Goal: Task Accomplishment & Management: Complete application form

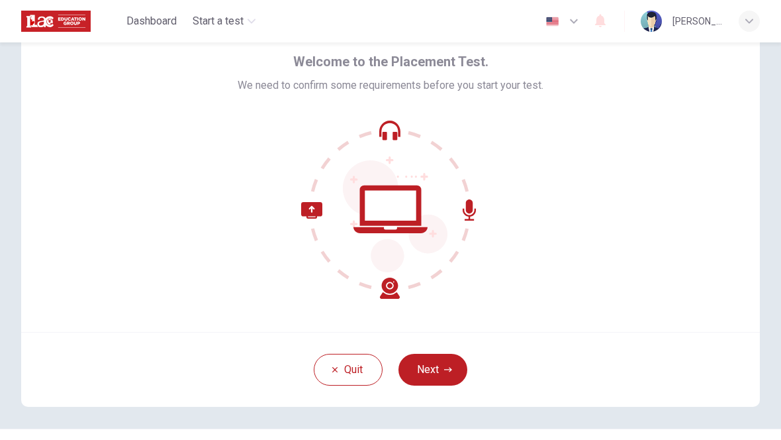
scroll to position [58, 0]
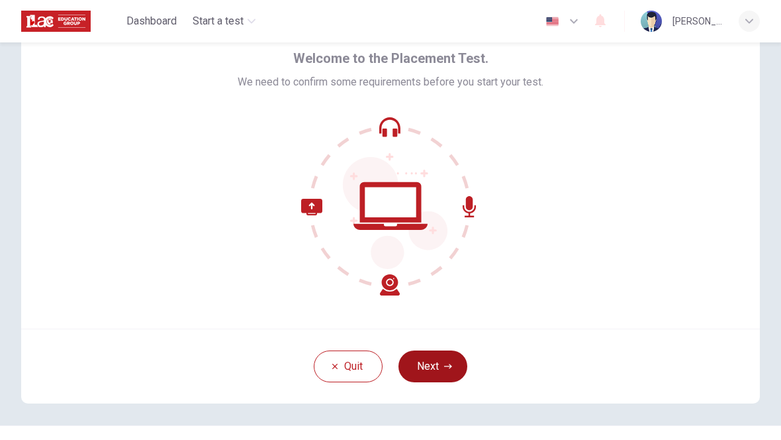
click at [448, 366] on icon "button" at bounding box center [448, 365] width 8 height 5
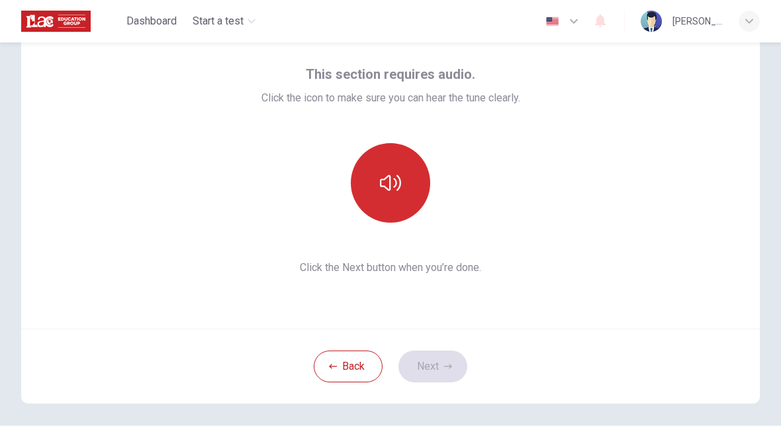
click at [399, 187] on icon "button" at bounding box center [390, 183] width 21 height 16
click at [444, 379] on button "Next" at bounding box center [433, 366] width 69 height 32
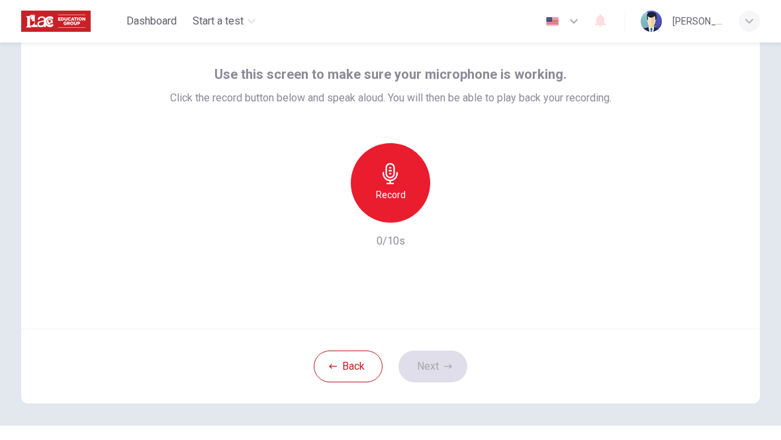
click at [393, 193] on h6 "Record" at bounding box center [391, 195] width 30 height 16
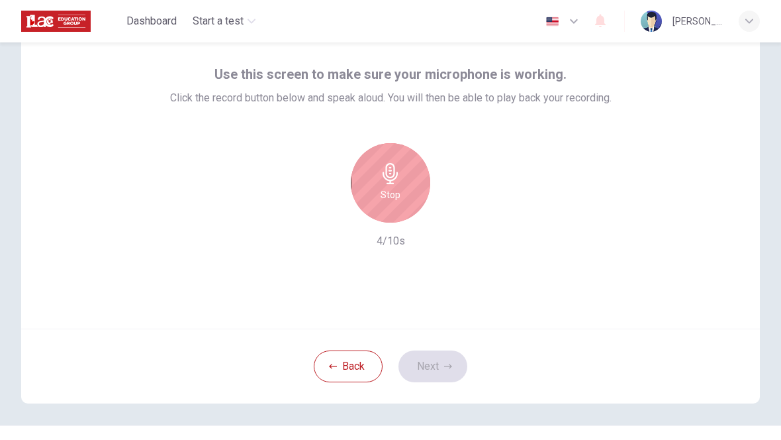
click at [409, 185] on div "Stop" at bounding box center [390, 182] width 79 height 79
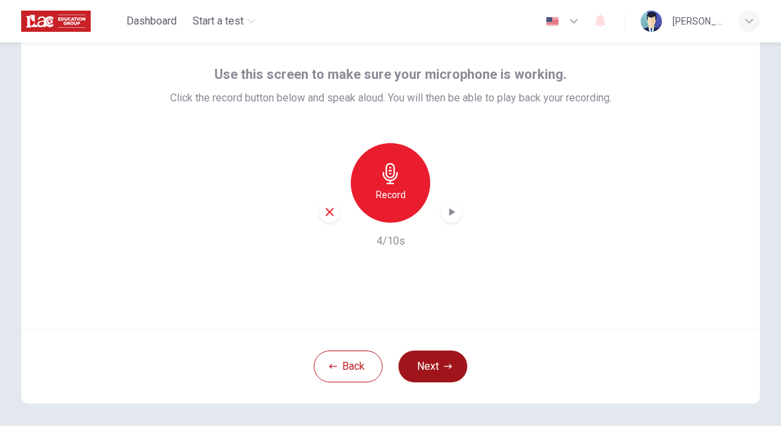
click at [447, 363] on icon "button" at bounding box center [448, 366] width 8 height 8
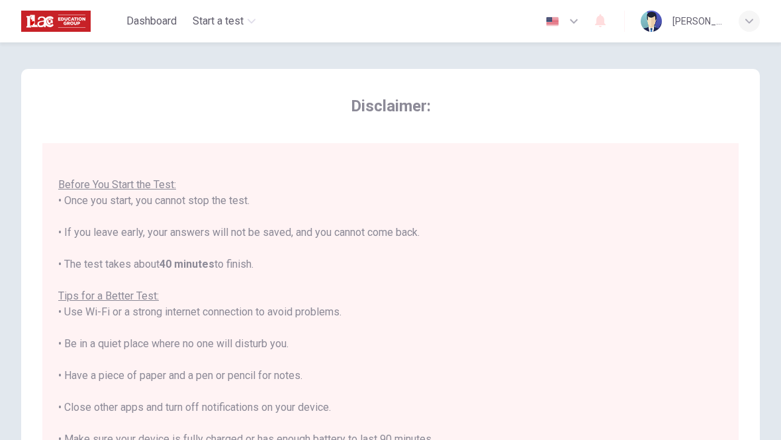
scroll to position [14, 0]
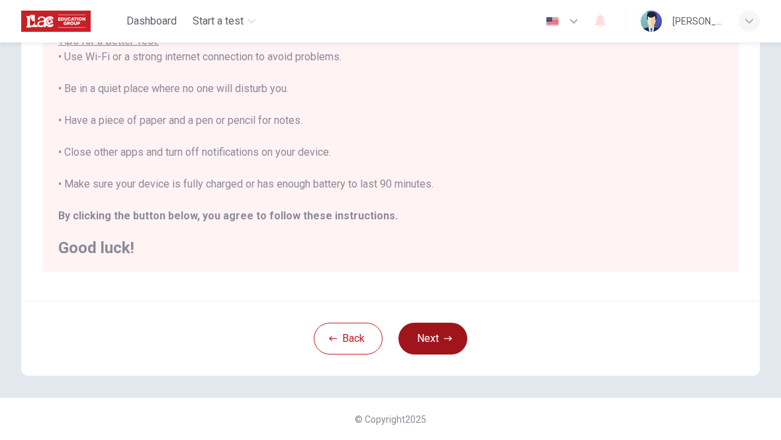
click at [448, 335] on icon "button" at bounding box center [448, 338] width 8 height 8
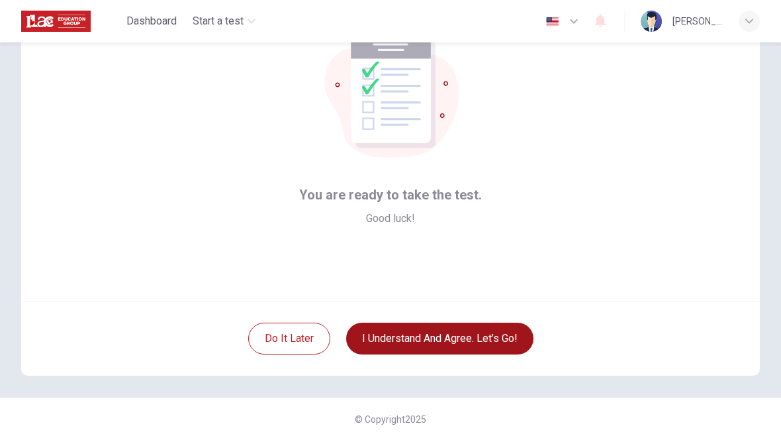
scroll to position [86, 0]
click at [500, 344] on button "I understand and agree. Let’s go!" at bounding box center [439, 338] width 187 height 32
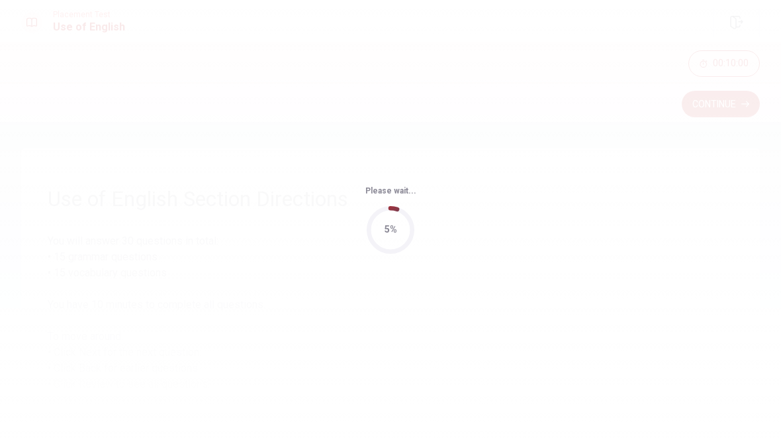
click at [4, 420] on div "Please wait... 5%" at bounding box center [390, 220] width 781 height 440
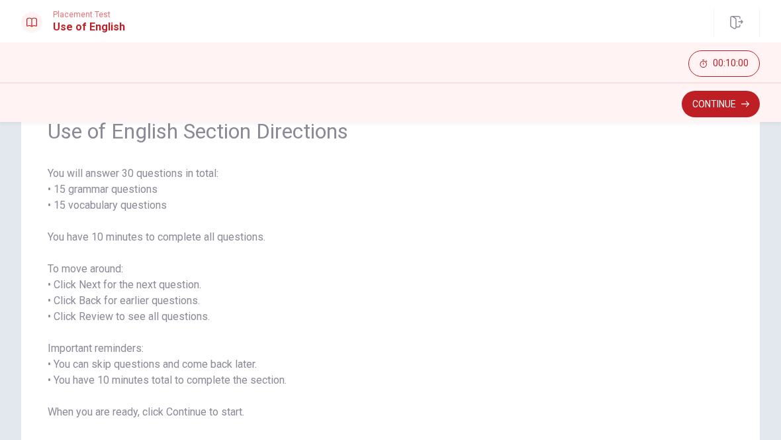
scroll to position [67, 0]
click at [745, 96] on button "Continue" at bounding box center [721, 104] width 78 height 26
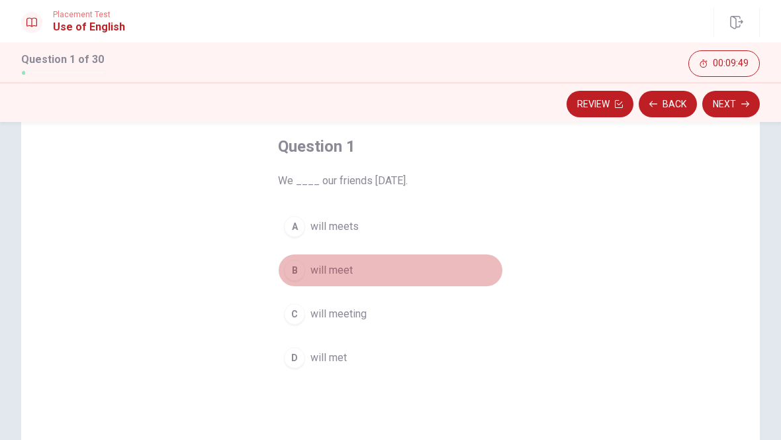
click at [340, 269] on span "will meet" at bounding box center [332, 270] width 42 height 16
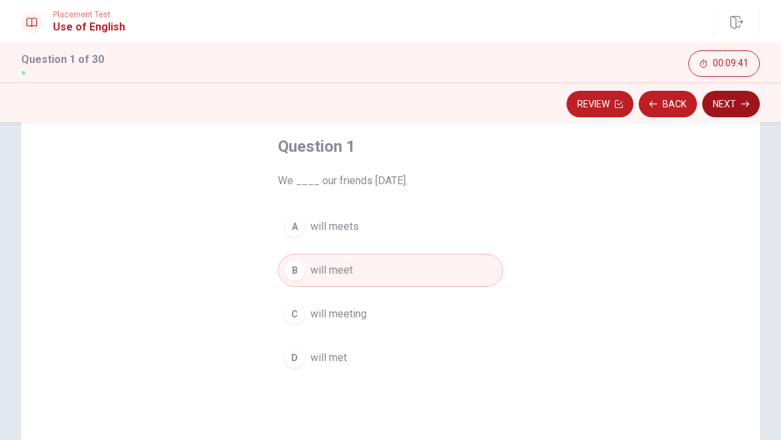
click at [737, 103] on button "Next" at bounding box center [731, 104] width 58 height 26
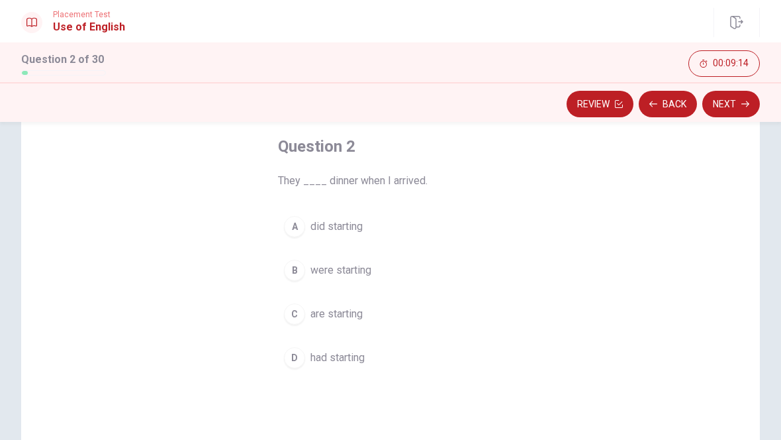
click at [346, 274] on span "were starting" at bounding box center [341, 270] width 61 height 16
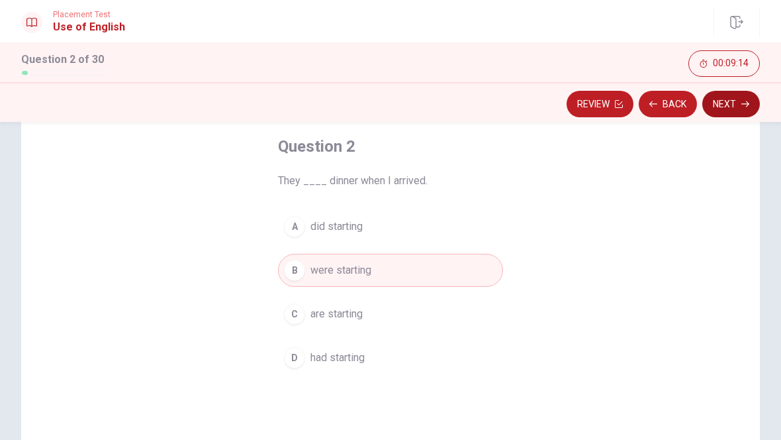
click at [742, 103] on icon "button" at bounding box center [746, 104] width 8 height 8
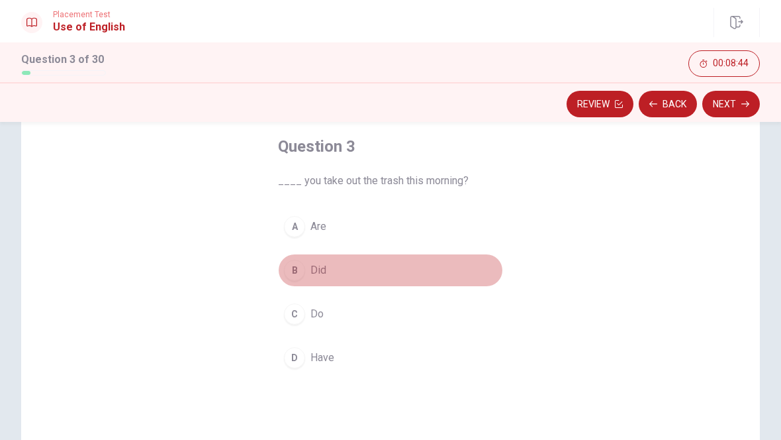
click at [307, 270] on button "B Did" at bounding box center [390, 270] width 225 height 33
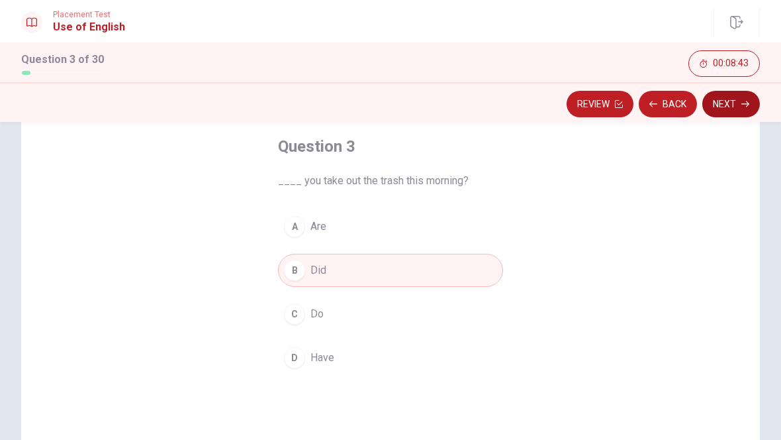
click at [740, 105] on button "Next" at bounding box center [731, 104] width 58 height 26
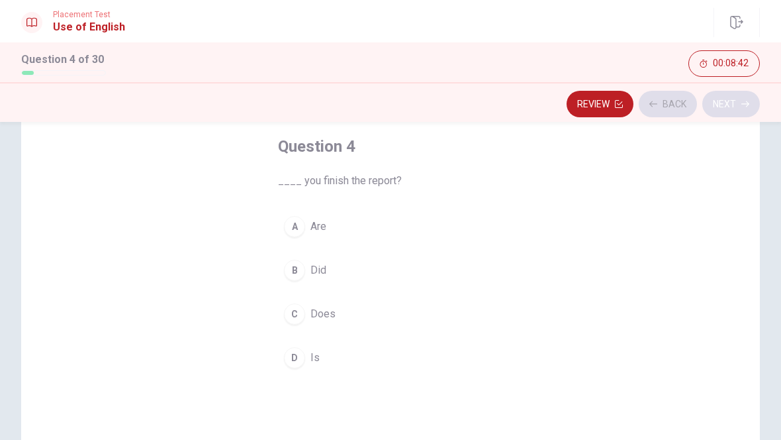
click at [0, 0] on html "This site uses cookies, as explained in our Privacy Policy . If you agree to th…" at bounding box center [390, 220] width 781 height 440
click at [391, 175] on span "____ you finish the report?" at bounding box center [390, 181] width 225 height 16
click at [303, 270] on div "B" at bounding box center [294, 270] width 21 height 21
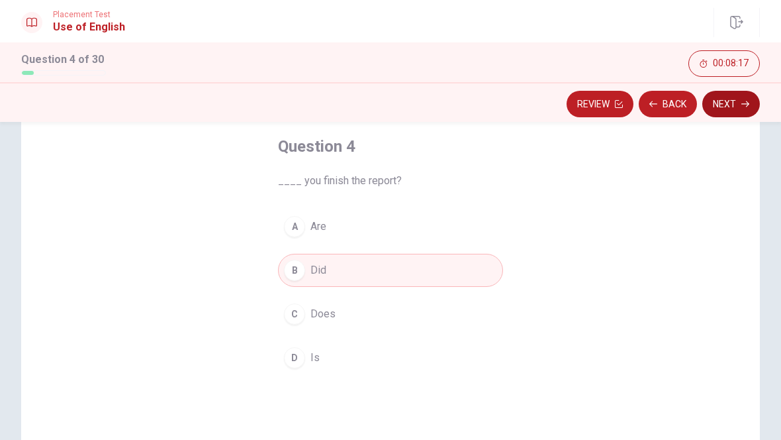
click at [733, 103] on button "Next" at bounding box center [731, 104] width 58 height 26
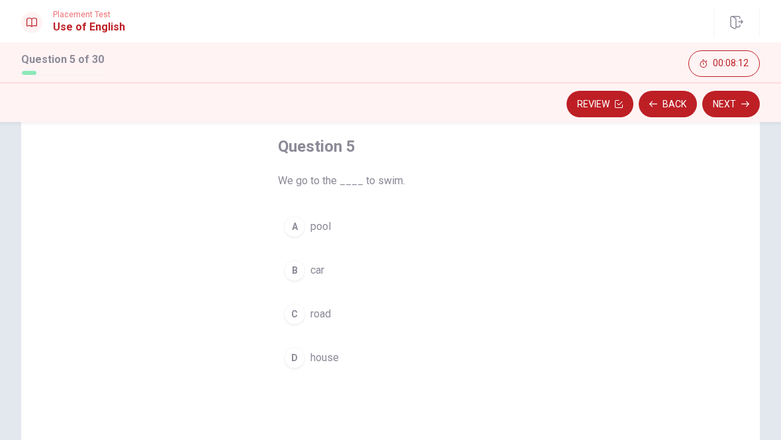
click at [316, 224] on span "pool" at bounding box center [321, 226] width 21 height 16
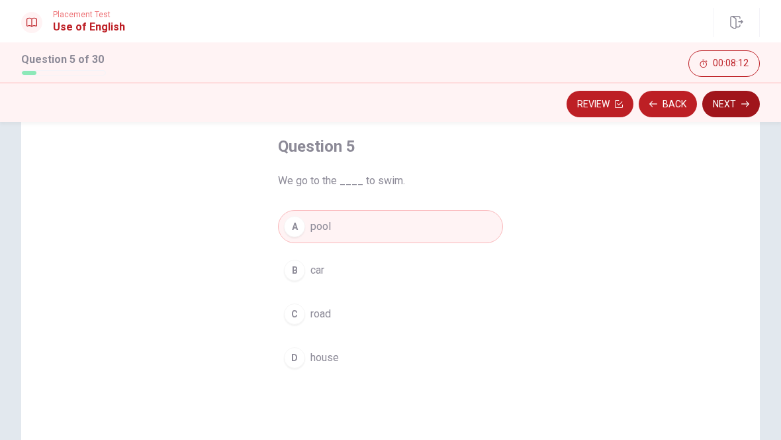
click at [738, 99] on button "Next" at bounding box center [731, 104] width 58 height 26
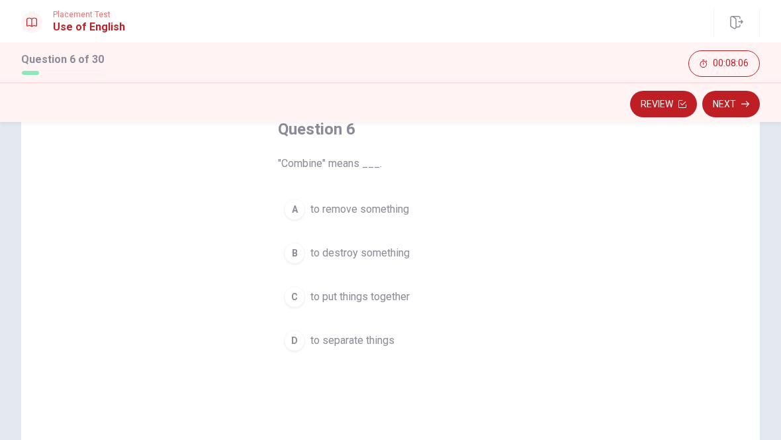
scroll to position [84, 0]
click at [382, 295] on span "to put things together" at bounding box center [360, 297] width 99 height 16
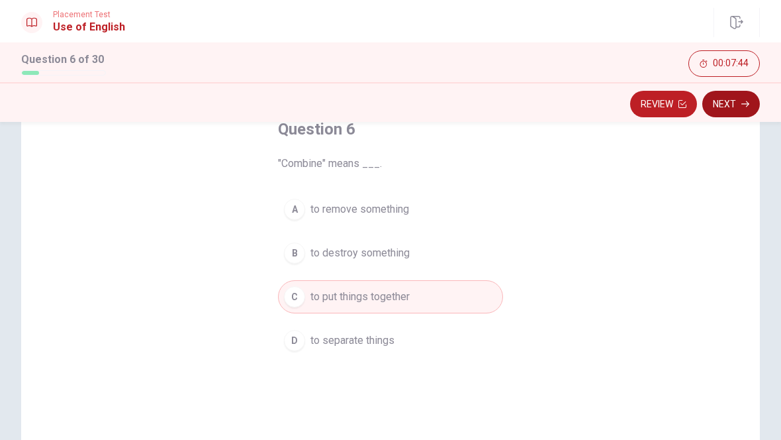
click at [747, 100] on icon "button" at bounding box center [746, 104] width 8 height 8
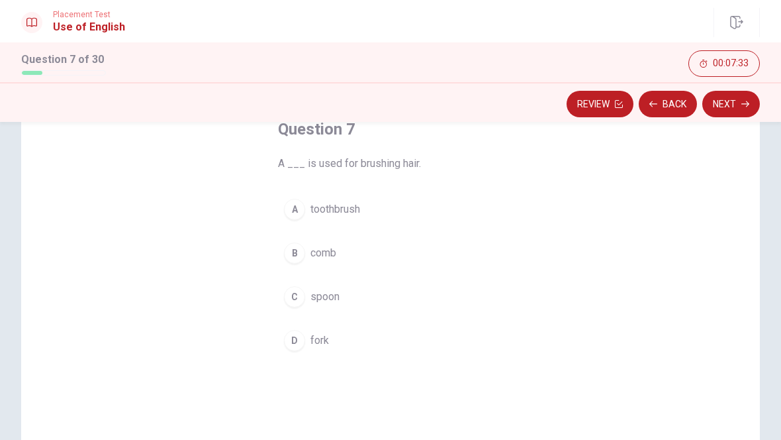
click at [323, 257] on span "comb" at bounding box center [324, 253] width 26 height 16
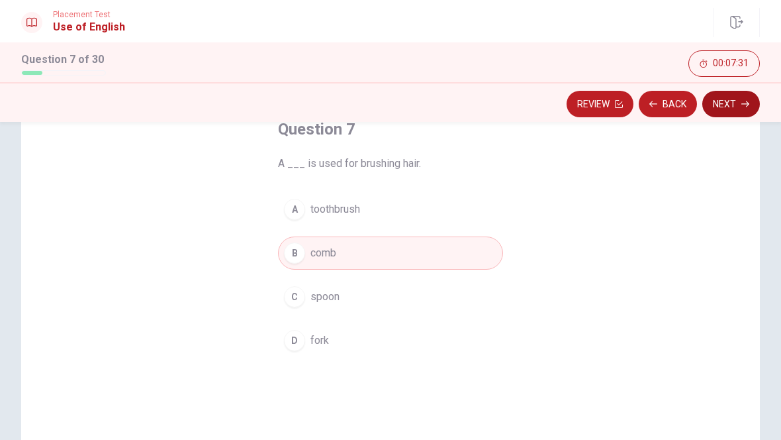
click at [733, 101] on button "Next" at bounding box center [731, 104] width 58 height 26
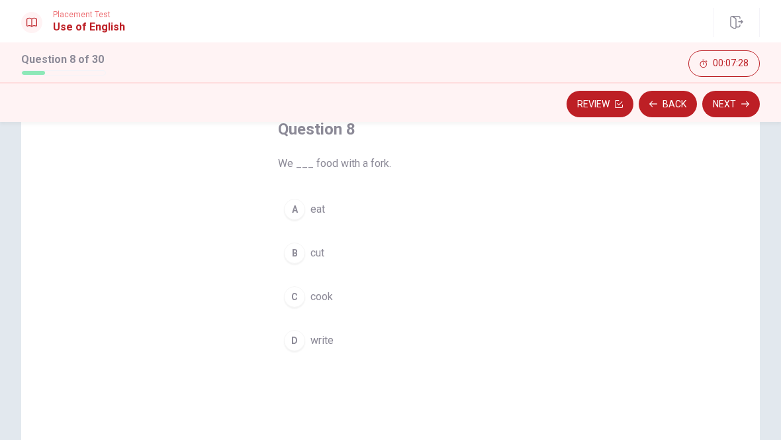
click at [309, 209] on button "A eat" at bounding box center [390, 209] width 225 height 33
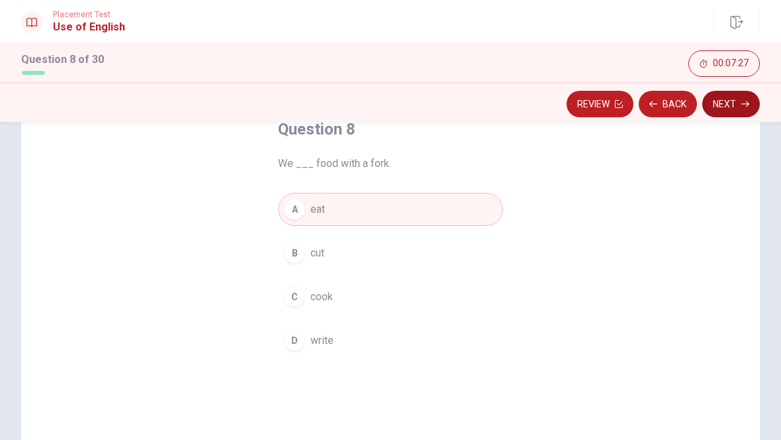
click at [732, 101] on button "Next" at bounding box center [731, 104] width 58 height 26
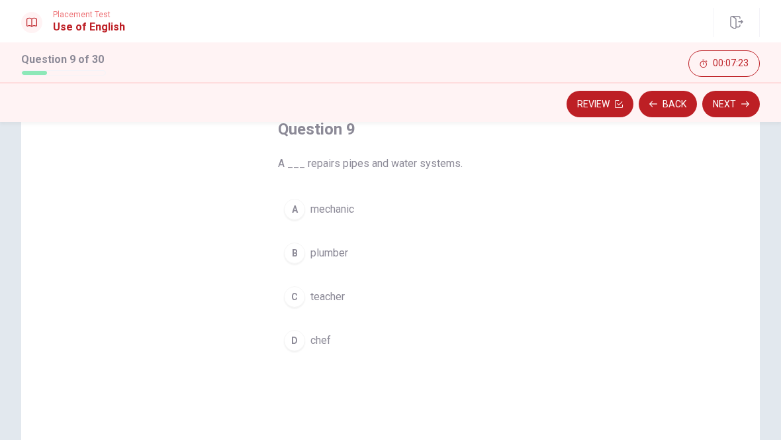
click at [338, 258] on span "plumber" at bounding box center [330, 253] width 38 height 16
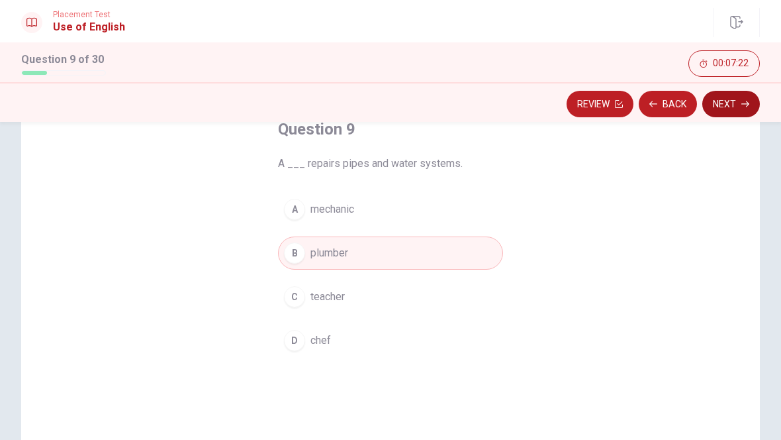
click at [742, 100] on icon "button" at bounding box center [746, 104] width 8 height 8
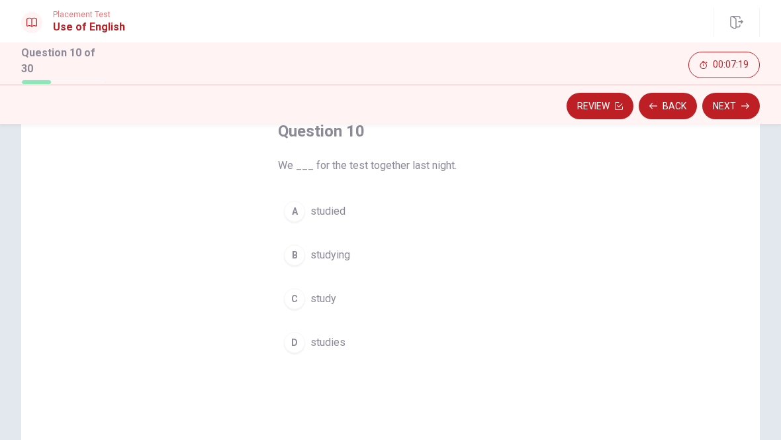
click at [330, 295] on span "study" at bounding box center [324, 299] width 26 height 16
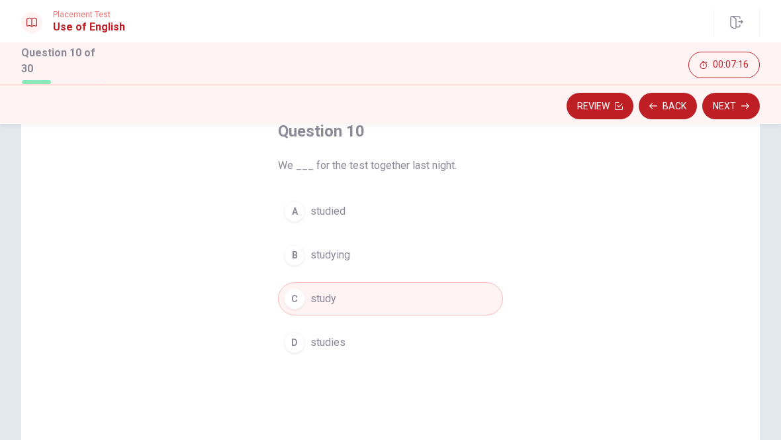
click at [336, 209] on span "studied" at bounding box center [328, 211] width 35 height 16
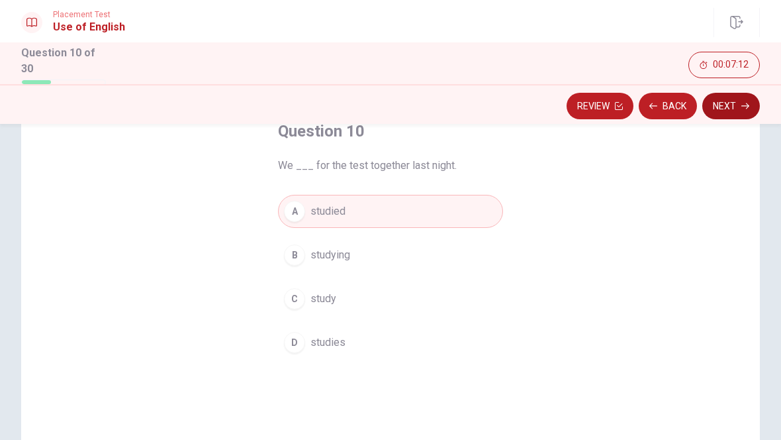
click at [740, 100] on button "Next" at bounding box center [731, 106] width 58 height 26
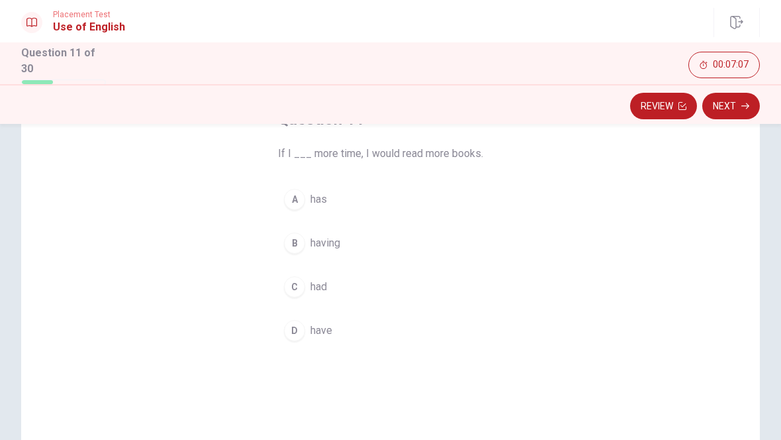
scroll to position [98, 0]
click at [330, 323] on span "have" at bounding box center [322, 328] width 22 height 16
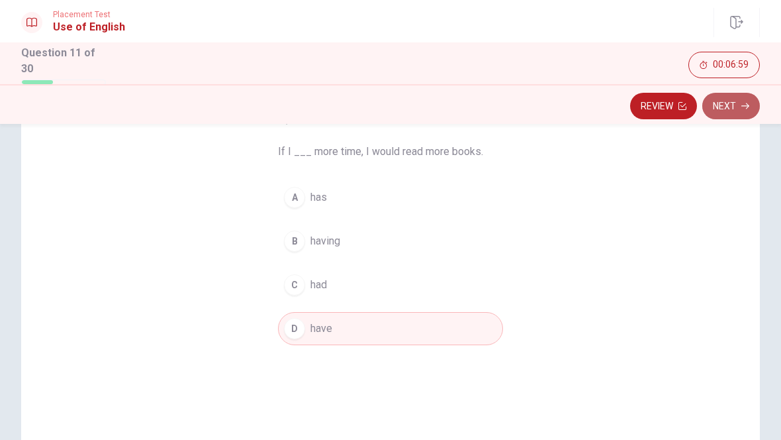
click at [742, 96] on button "Next" at bounding box center [731, 106] width 58 height 26
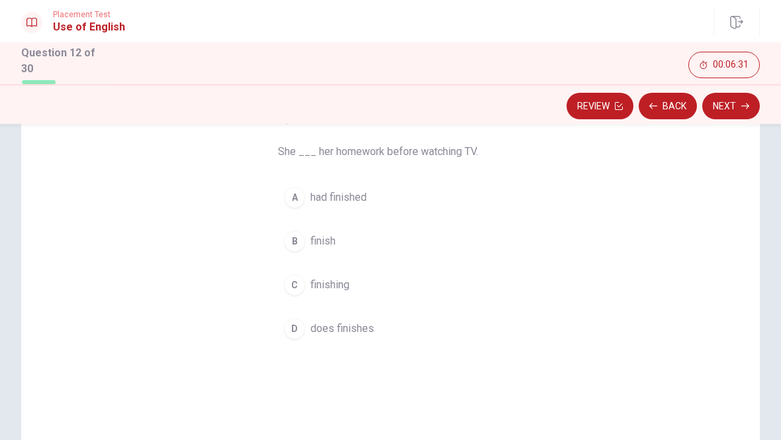
click at [345, 193] on span "had finished" at bounding box center [339, 197] width 56 height 16
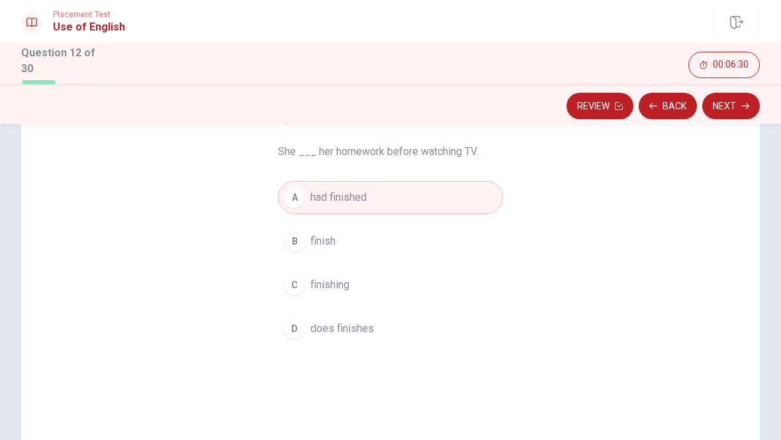
click at [740, 88] on div "Review Back Next" at bounding box center [390, 104] width 781 height 40
click at [739, 87] on div "Review Back Next" at bounding box center [390, 104] width 781 height 40
click at [735, 102] on button "Next" at bounding box center [731, 106] width 58 height 26
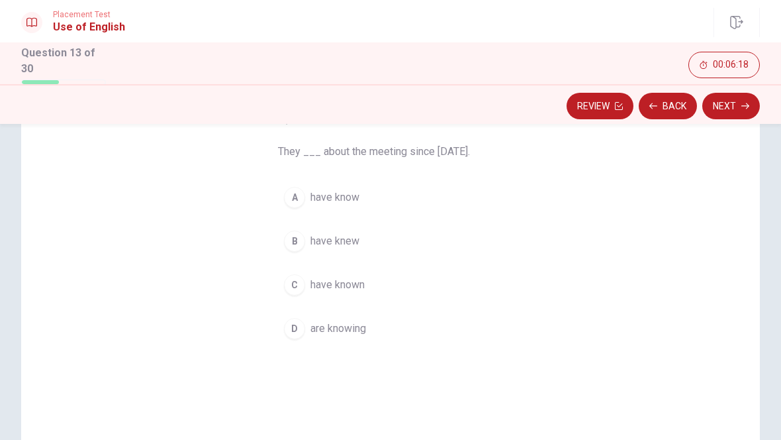
click at [360, 338] on button "D are knowing" at bounding box center [390, 328] width 225 height 33
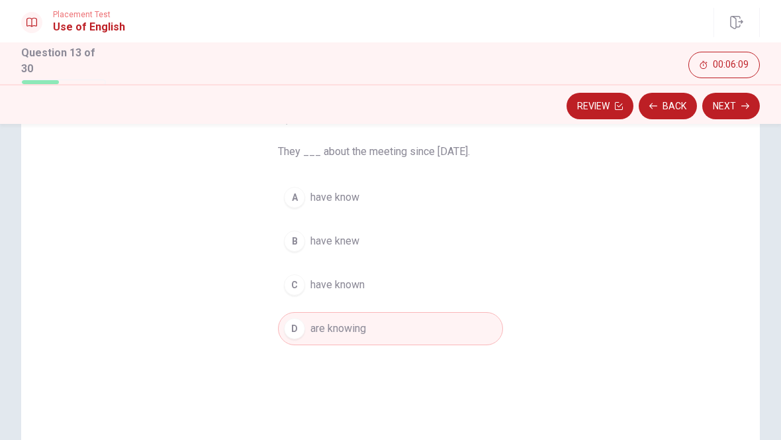
click at [348, 249] on button "B have knew" at bounding box center [390, 240] width 225 height 33
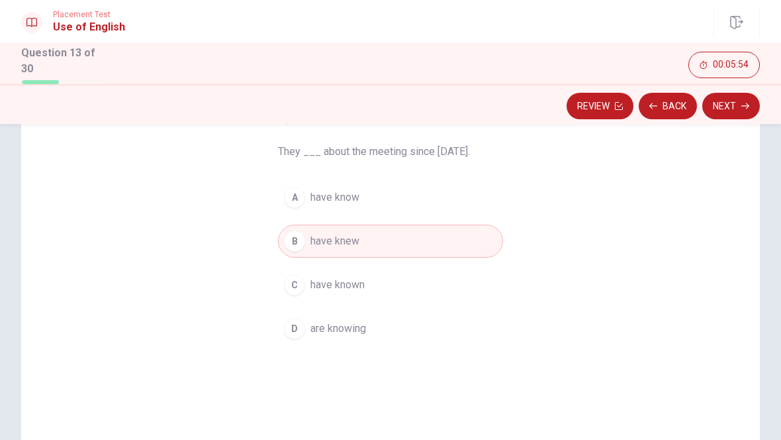
click at [348, 278] on span "have known" at bounding box center [338, 285] width 54 height 16
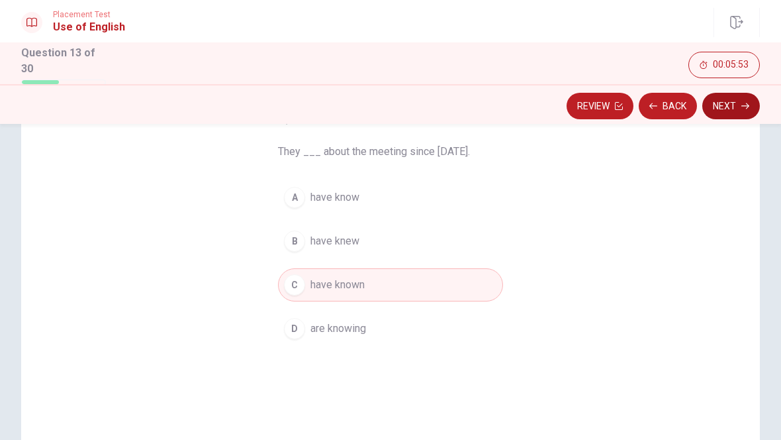
click at [740, 99] on button "Next" at bounding box center [731, 106] width 58 height 26
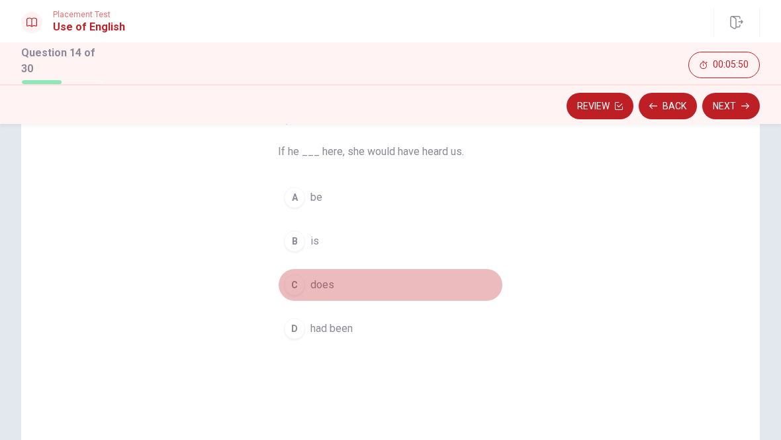
click at [328, 282] on span "does" at bounding box center [323, 285] width 24 height 16
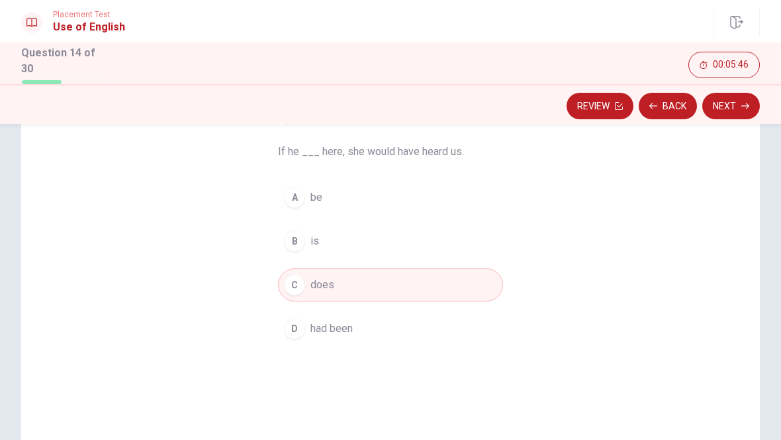
click at [348, 324] on span "had been" at bounding box center [332, 328] width 42 height 16
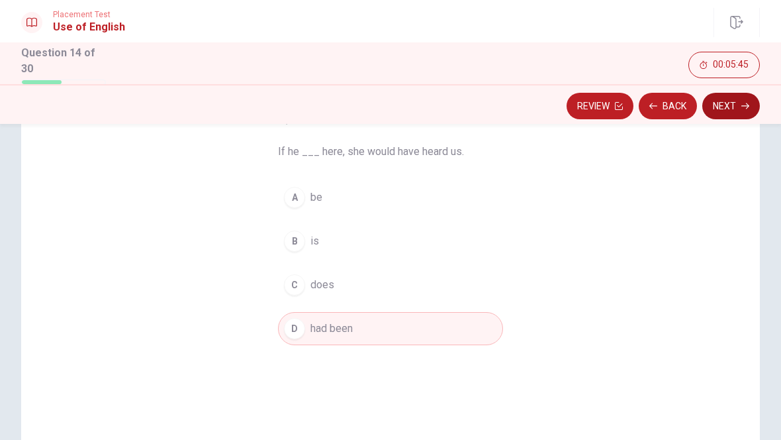
click at [734, 104] on button "Next" at bounding box center [731, 106] width 58 height 26
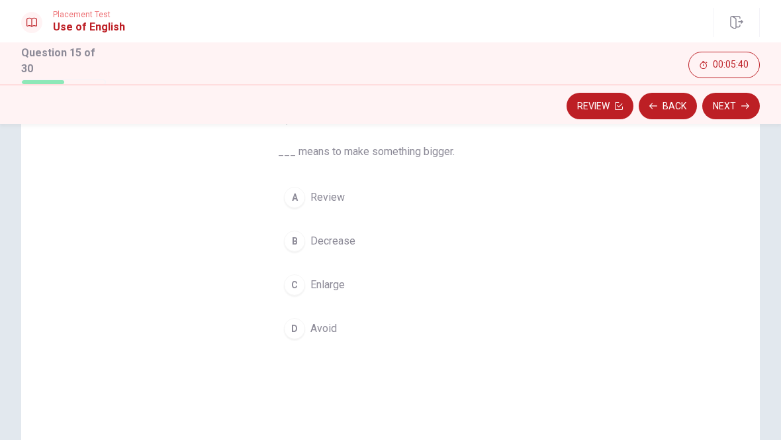
click at [346, 236] on span "Decrease" at bounding box center [333, 241] width 45 height 16
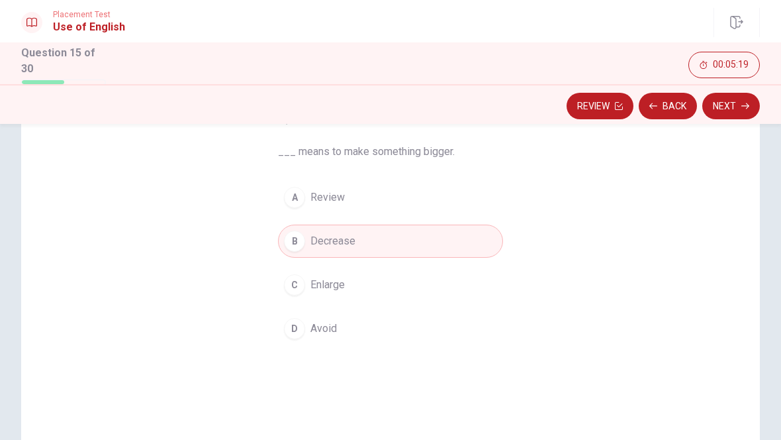
click at [351, 287] on button "C Enlarge" at bounding box center [390, 284] width 225 height 33
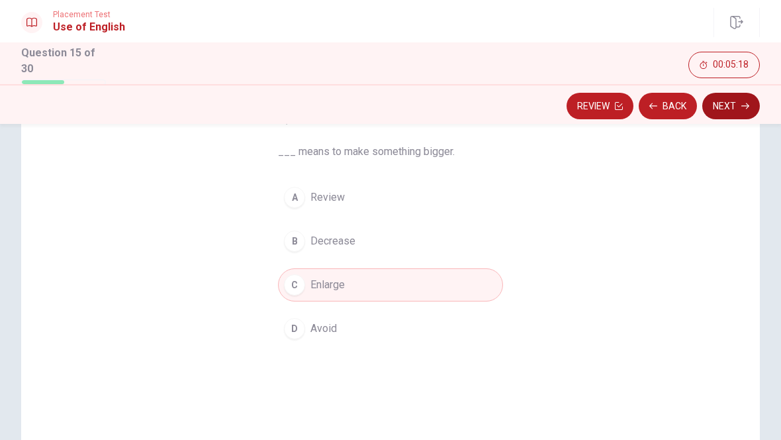
click at [732, 110] on button "Next" at bounding box center [731, 106] width 58 height 26
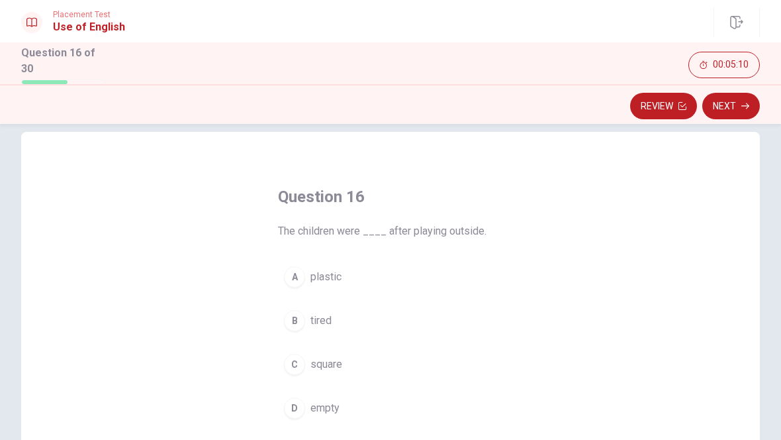
scroll to position [30, 0]
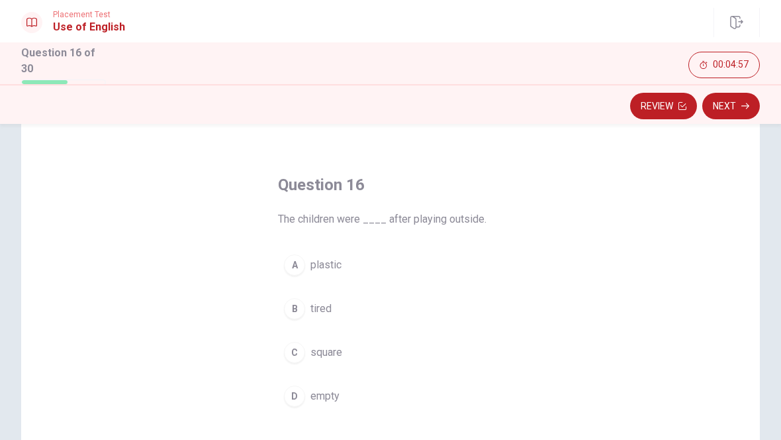
click at [321, 316] on button "B tired" at bounding box center [390, 308] width 225 height 33
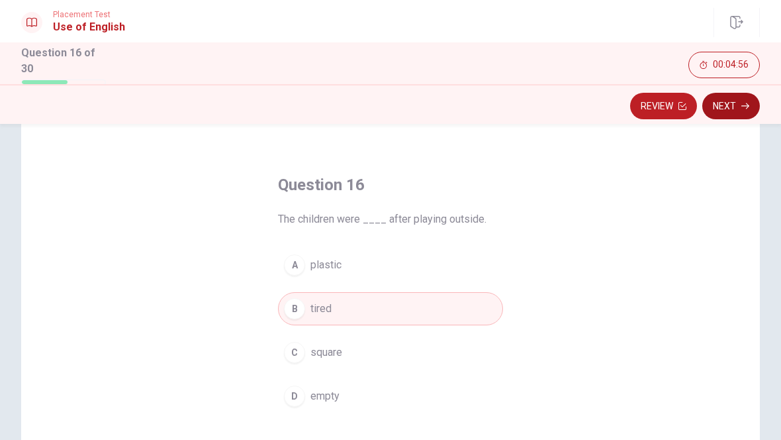
click at [722, 106] on button "Next" at bounding box center [731, 106] width 58 height 26
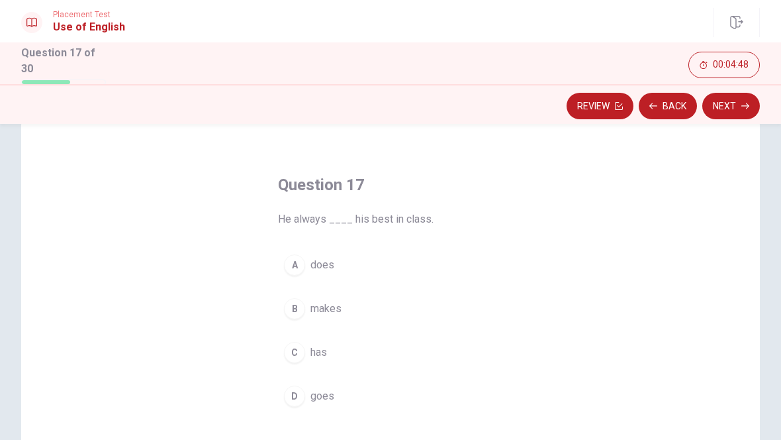
click at [335, 307] on span "makes" at bounding box center [326, 309] width 31 height 16
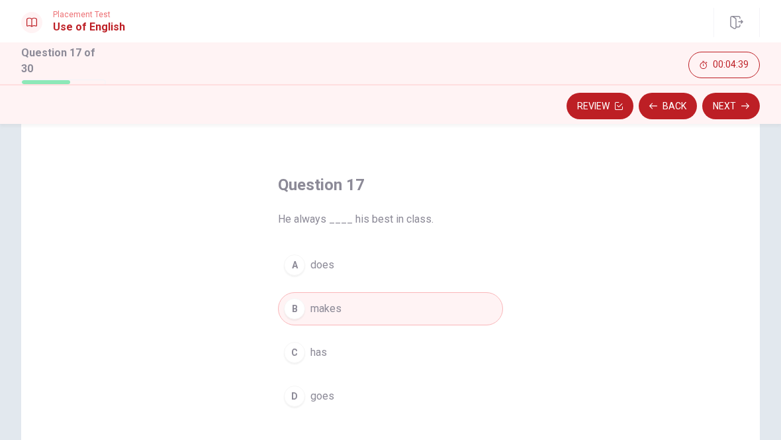
click at [354, 260] on button "A does" at bounding box center [390, 264] width 225 height 33
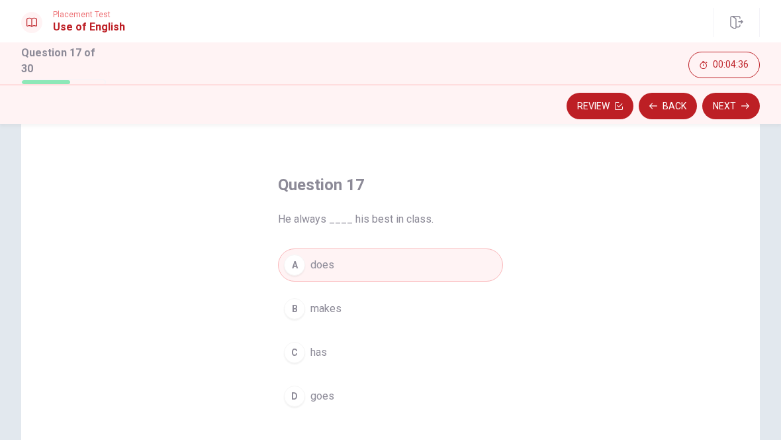
click at [309, 396] on button "D goes" at bounding box center [390, 395] width 225 height 33
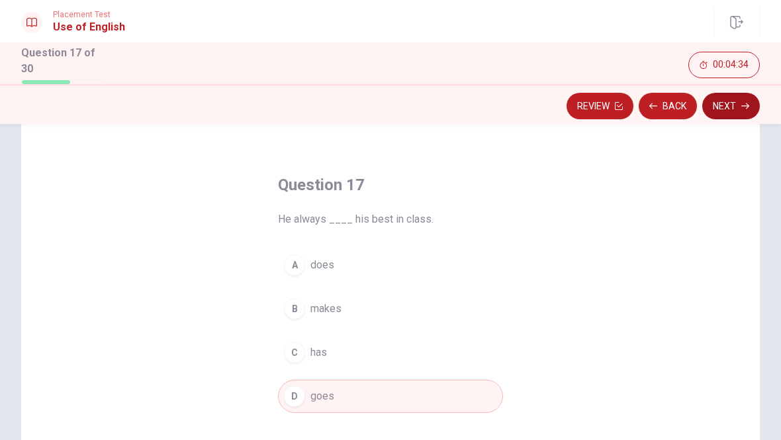
click at [742, 102] on icon "button" at bounding box center [746, 106] width 8 height 8
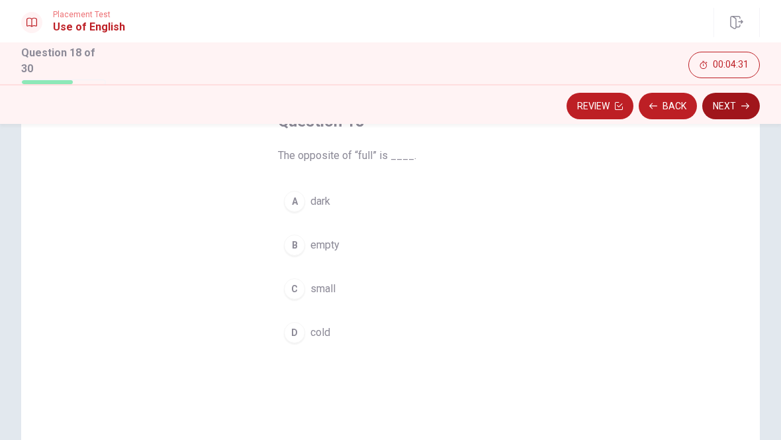
scroll to position [104, 0]
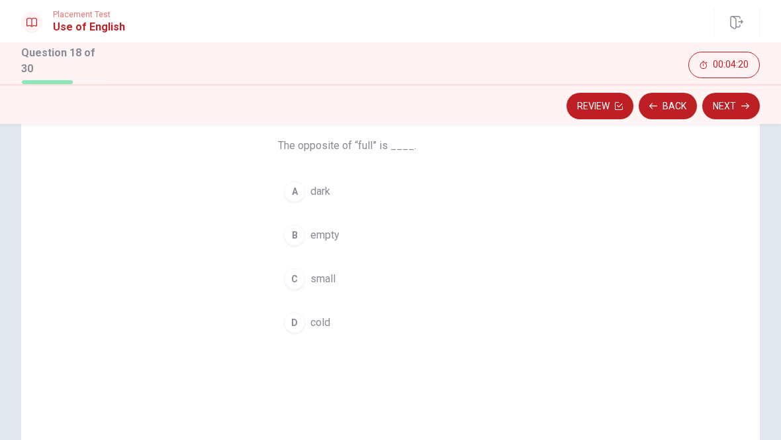
click at [313, 281] on span "small" at bounding box center [323, 279] width 25 height 16
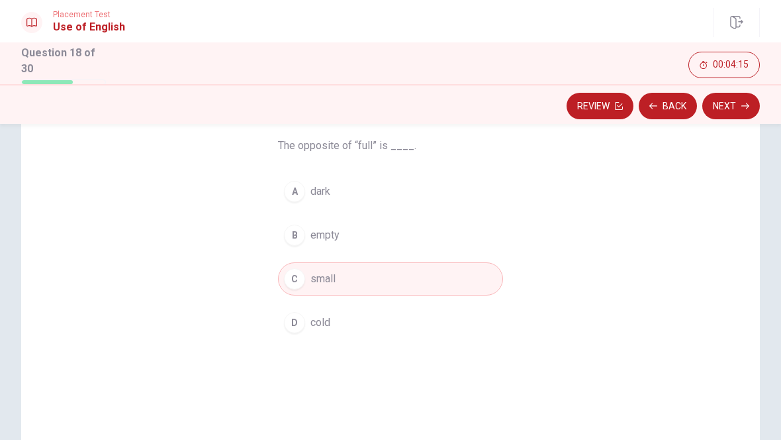
click at [342, 236] on button "B empty" at bounding box center [390, 234] width 225 height 33
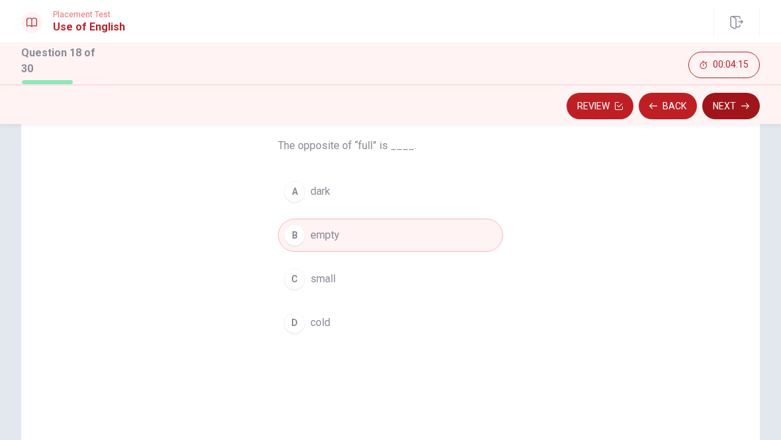
click at [729, 103] on button "Next" at bounding box center [731, 106] width 58 height 26
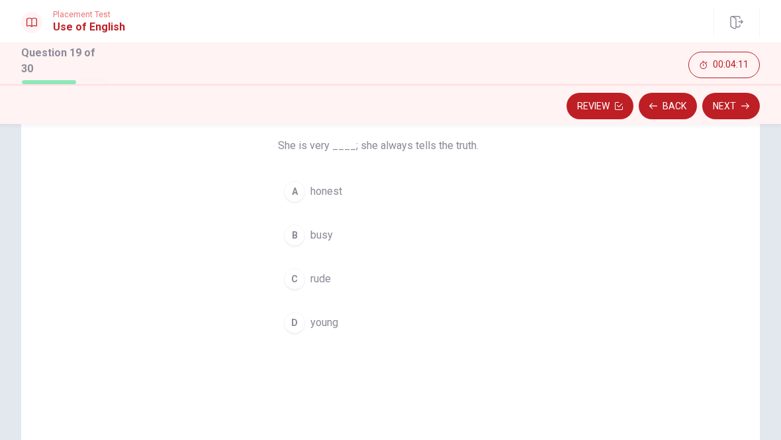
click at [334, 187] on span "honest" at bounding box center [327, 191] width 32 height 16
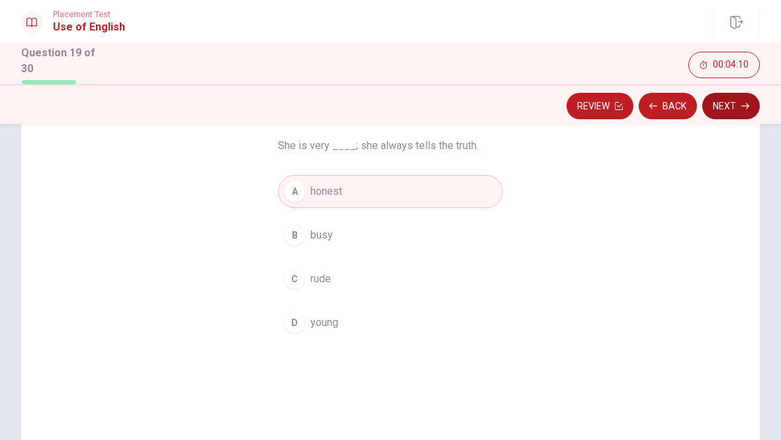
click at [742, 105] on icon "button" at bounding box center [746, 106] width 8 height 8
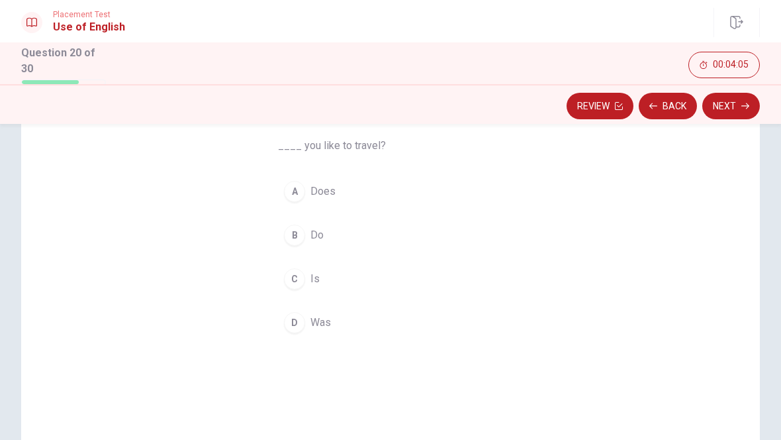
click at [313, 243] on button "B Do" at bounding box center [390, 234] width 225 height 33
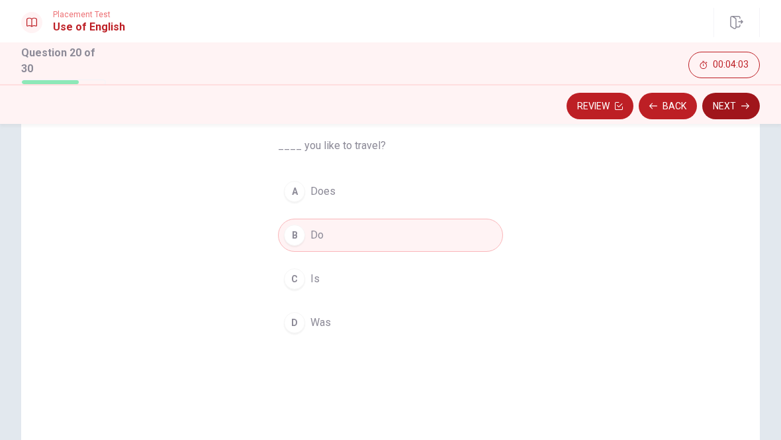
click at [726, 104] on button "Next" at bounding box center [731, 106] width 58 height 26
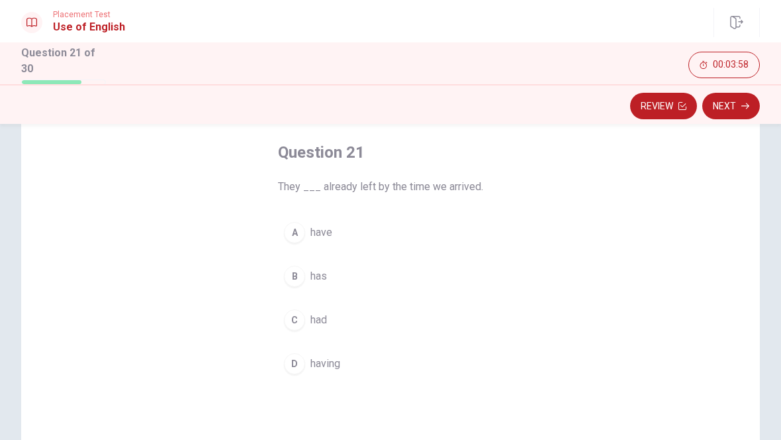
scroll to position [66, 0]
click at [322, 318] on span "had" at bounding box center [319, 317] width 17 height 16
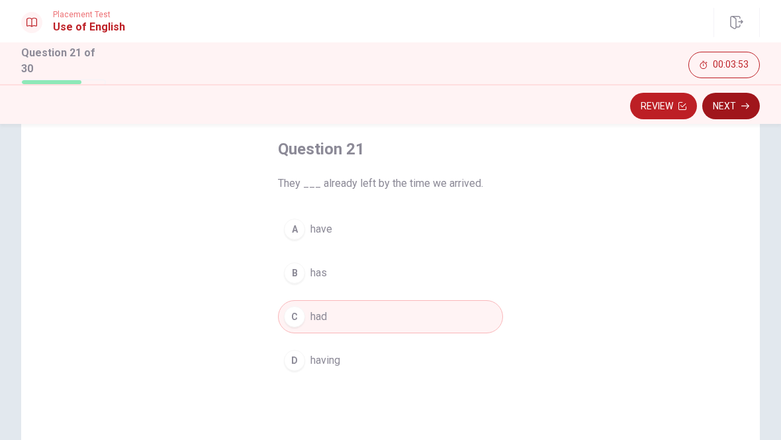
click at [738, 103] on button "Next" at bounding box center [731, 106] width 58 height 26
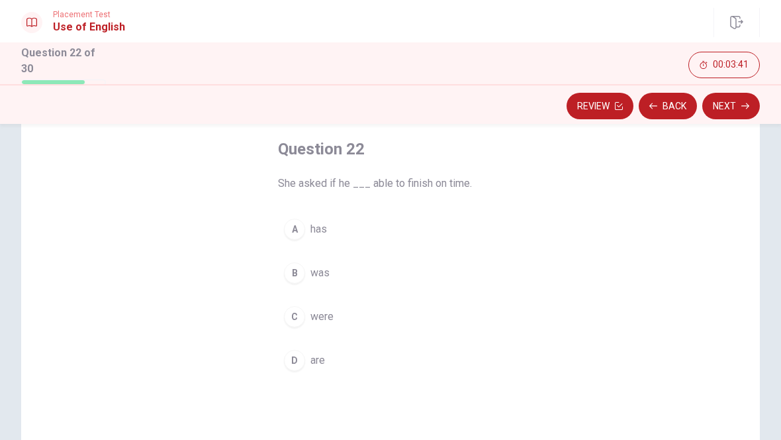
click at [320, 265] on span "was" at bounding box center [320, 273] width 19 height 16
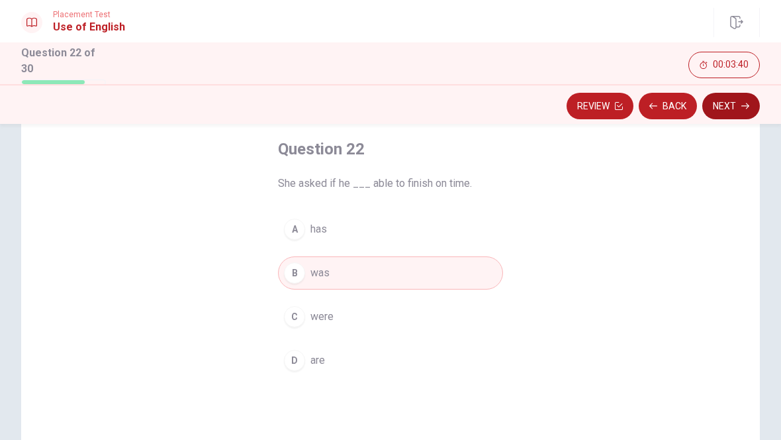
click at [737, 98] on button "Next" at bounding box center [731, 106] width 58 height 26
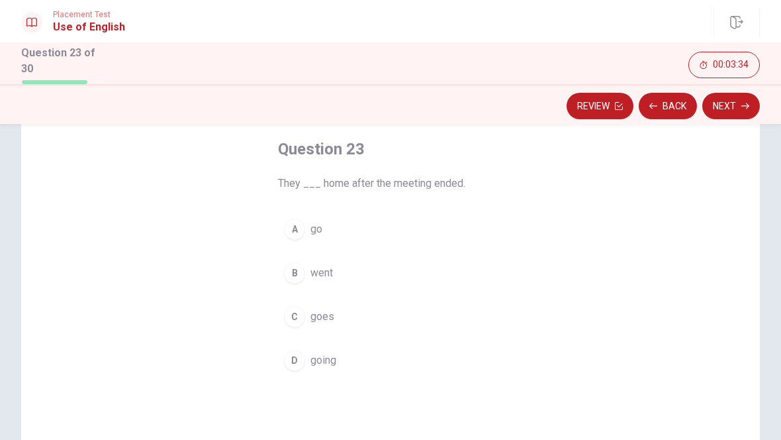
click at [322, 273] on span "went" at bounding box center [322, 273] width 23 height 16
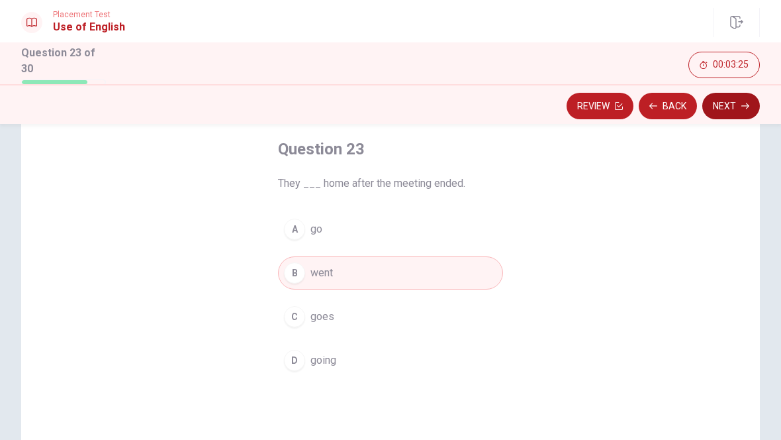
click at [746, 104] on icon "button" at bounding box center [746, 106] width 8 height 6
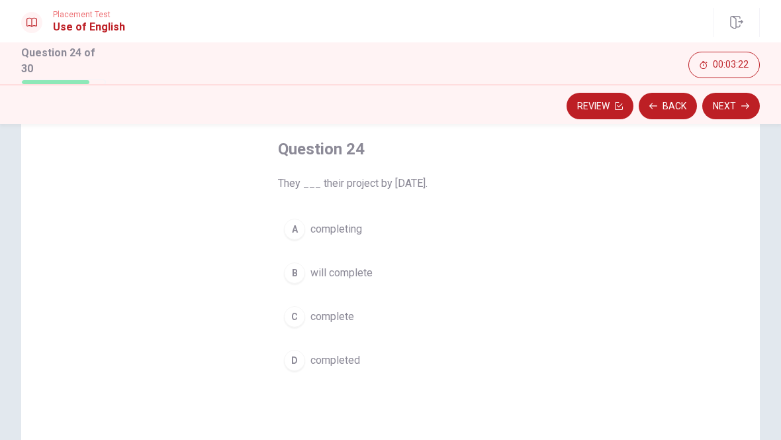
click at [362, 273] on span "will complete" at bounding box center [342, 273] width 62 height 16
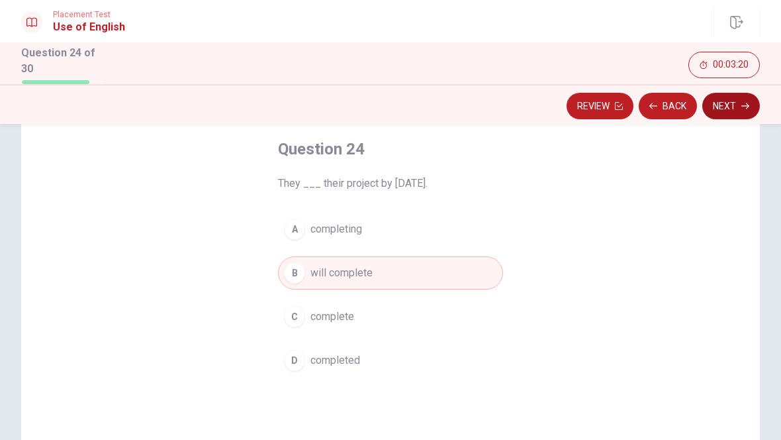
click at [733, 101] on button "Next" at bounding box center [731, 106] width 58 height 26
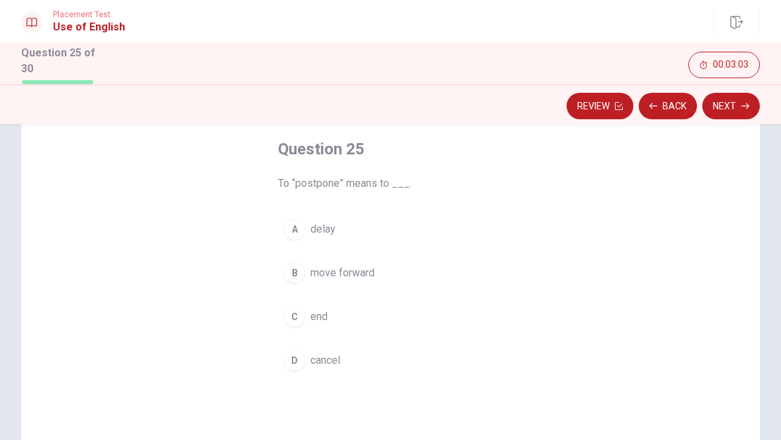
click at [324, 228] on span "delay" at bounding box center [323, 229] width 25 height 16
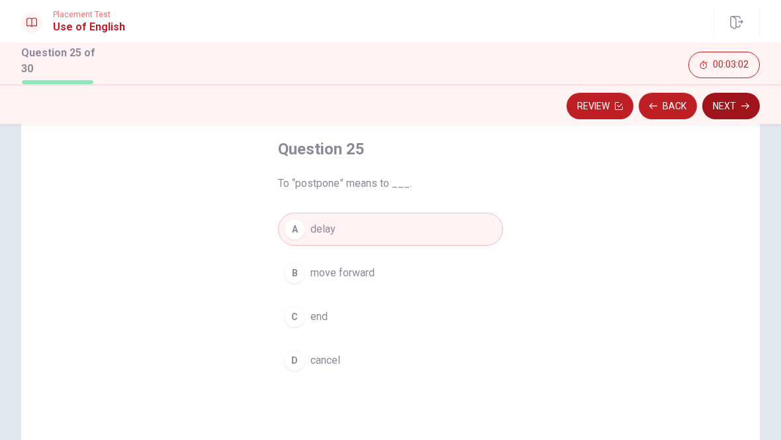
click at [723, 109] on button "Next" at bounding box center [731, 106] width 58 height 26
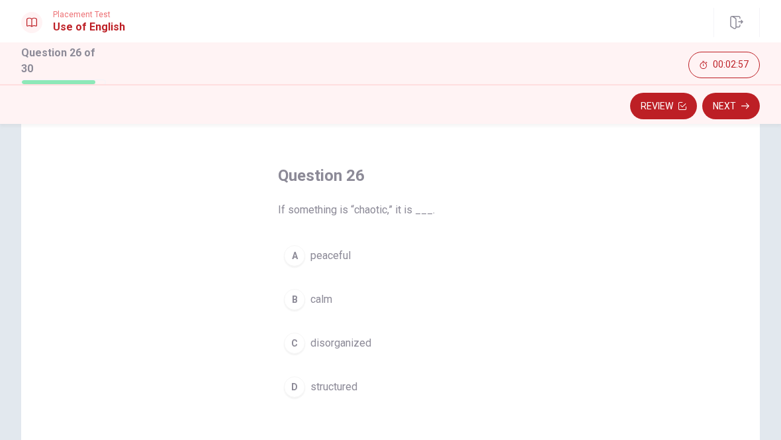
scroll to position [50, 0]
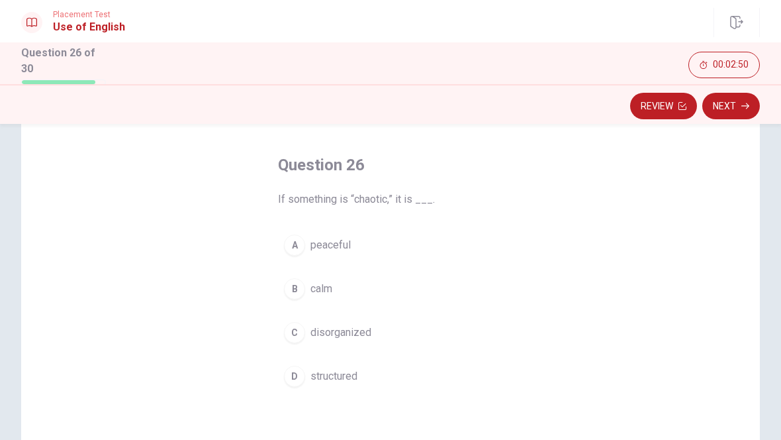
click at [358, 332] on span "disorganized" at bounding box center [341, 332] width 61 height 16
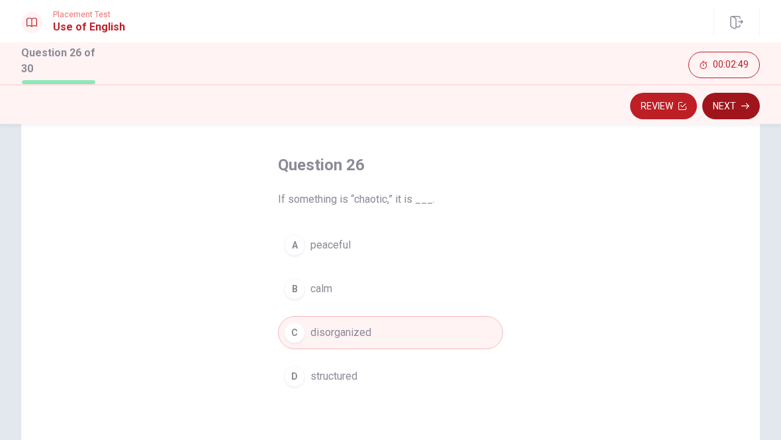
click at [751, 100] on button "Next" at bounding box center [731, 106] width 58 height 26
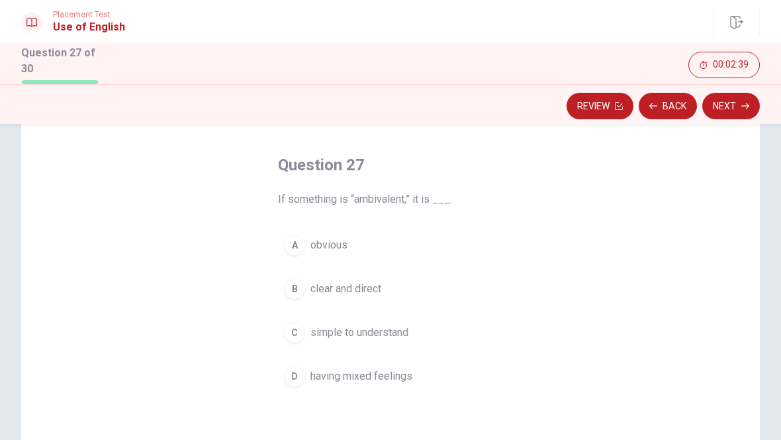
click at [367, 287] on span "clear and direct" at bounding box center [346, 289] width 71 height 16
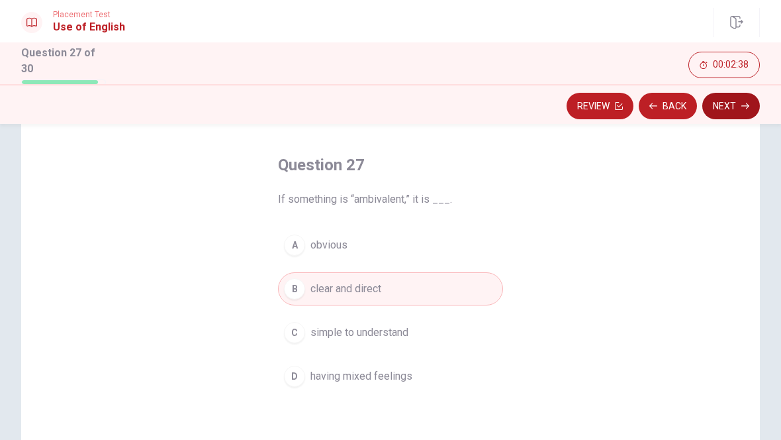
click at [731, 111] on button "Next" at bounding box center [731, 106] width 58 height 26
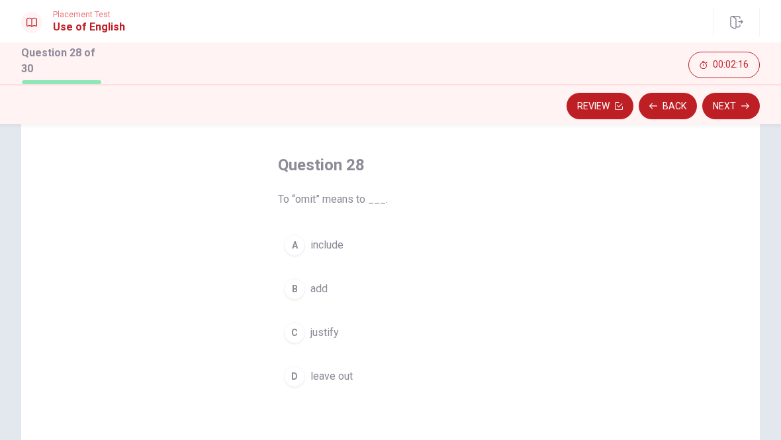
click at [336, 378] on span "leave out" at bounding box center [332, 376] width 42 height 16
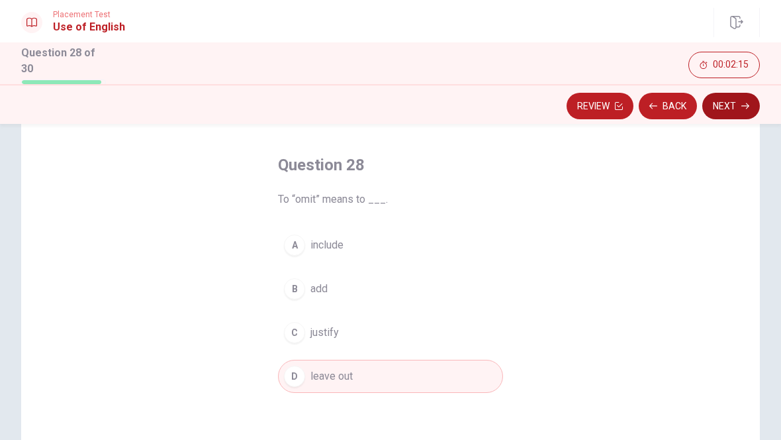
click at [740, 105] on button "Next" at bounding box center [731, 106] width 58 height 26
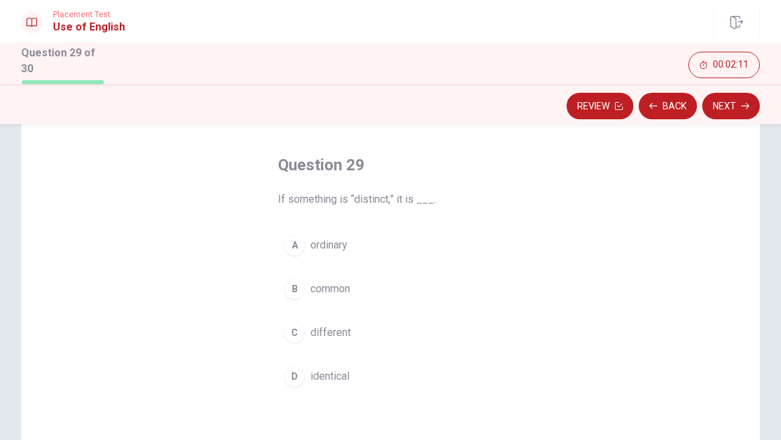
click at [339, 330] on span "different" at bounding box center [331, 332] width 40 height 16
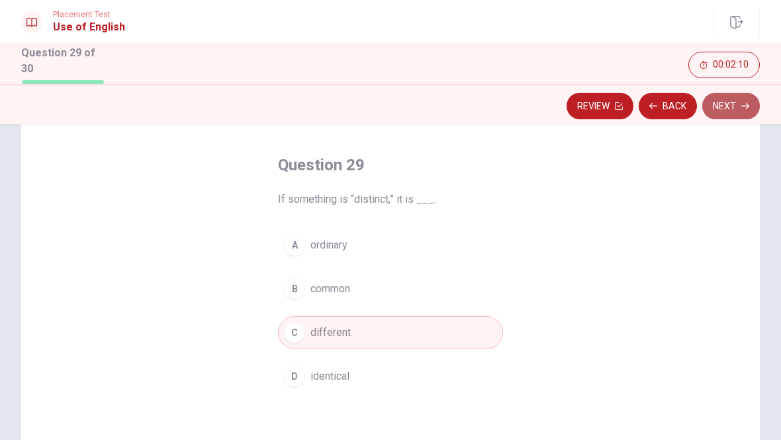
click at [743, 97] on button "Next" at bounding box center [731, 106] width 58 height 26
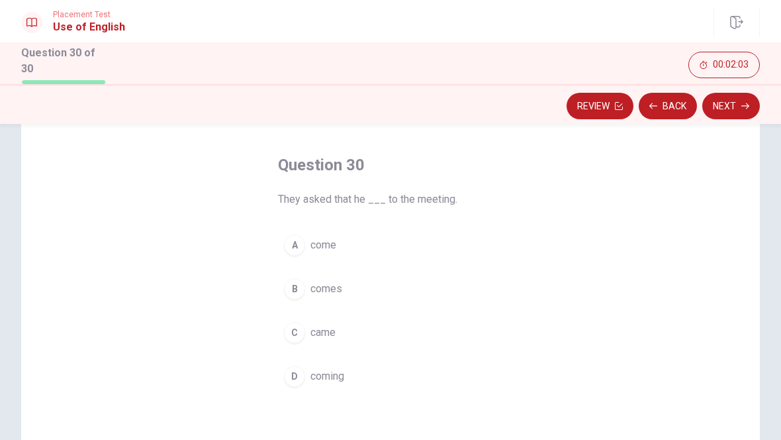
click at [330, 324] on span "came" at bounding box center [323, 332] width 25 height 16
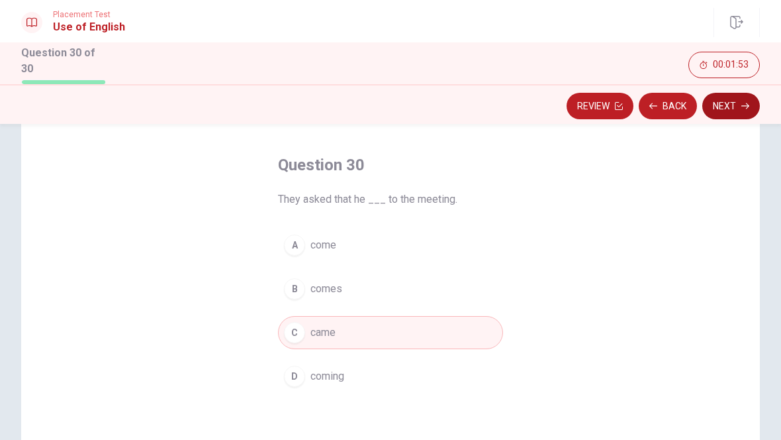
click at [741, 97] on button "Next" at bounding box center [731, 106] width 58 height 26
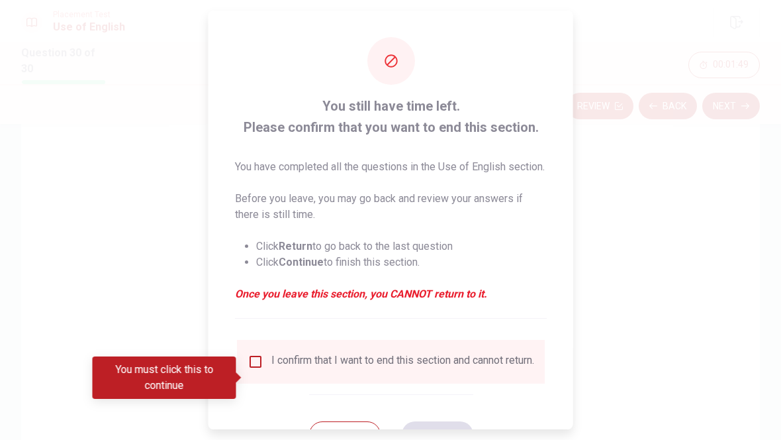
click at [266, 369] on div "I confirm that I want to end this section and cannot return." at bounding box center [391, 362] width 287 height 16
click at [248, 369] on input "You must click this to continue" at bounding box center [256, 362] width 16 height 16
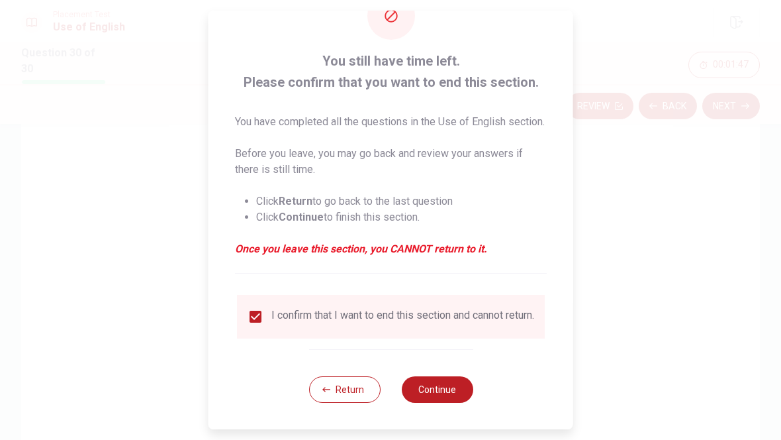
scroll to position [70, 0]
click at [448, 373] on div "Return Continue" at bounding box center [391, 389] width 164 height 80
click at [445, 389] on button "Continue" at bounding box center [437, 389] width 72 height 26
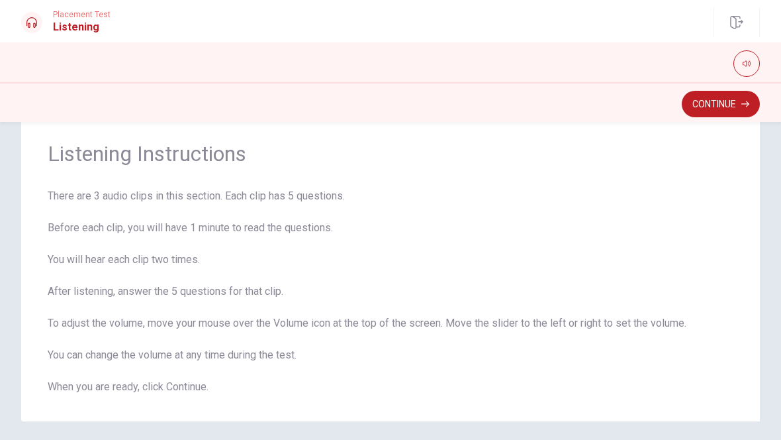
scroll to position [36, 0]
click at [730, 97] on button "Continue" at bounding box center [721, 104] width 78 height 26
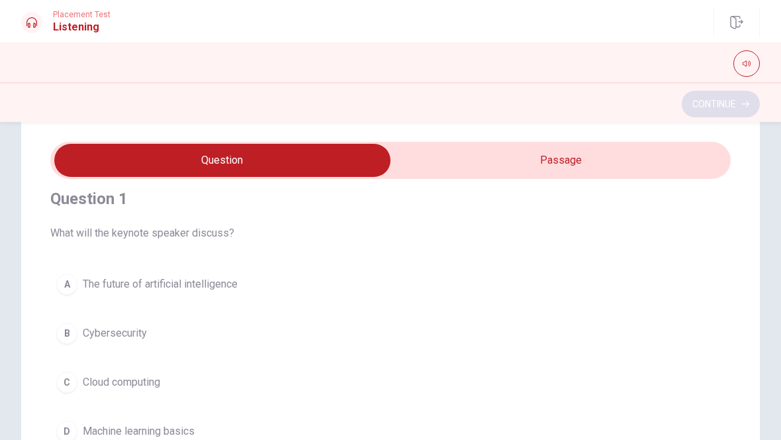
scroll to position [13, 0]
click at [681, 160] on input "checkbox" at bounding box center [222, 160] width 1021 height 33
checkbox input "true"
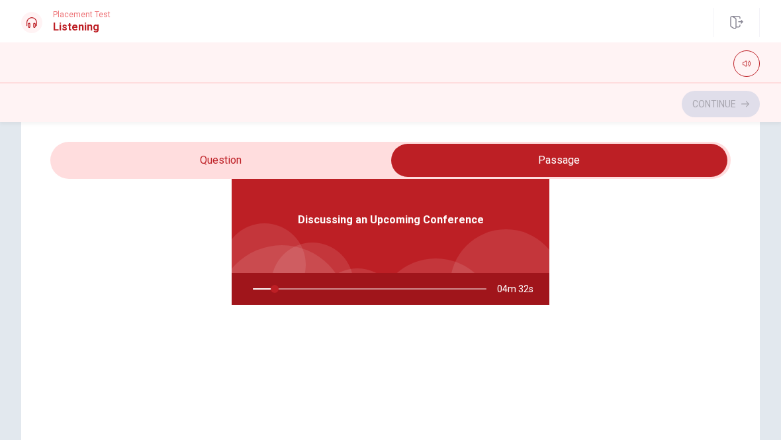
scroll to position [74, 0]
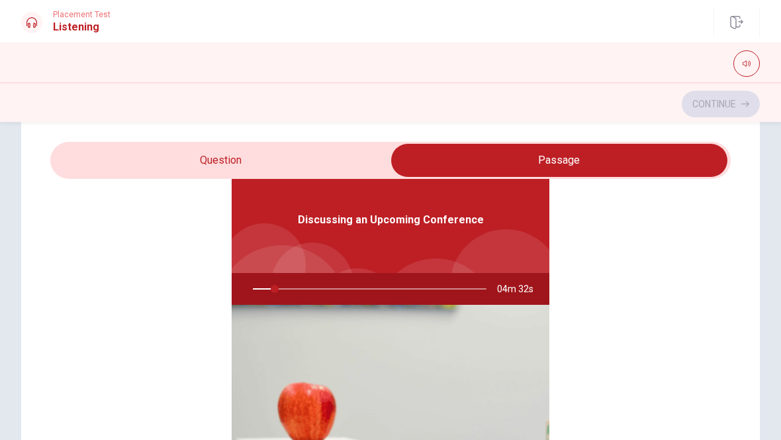
type input "9"
click at [236, 162] on input "checkbox" at bounding box center [559, 160] width 1021 height 33
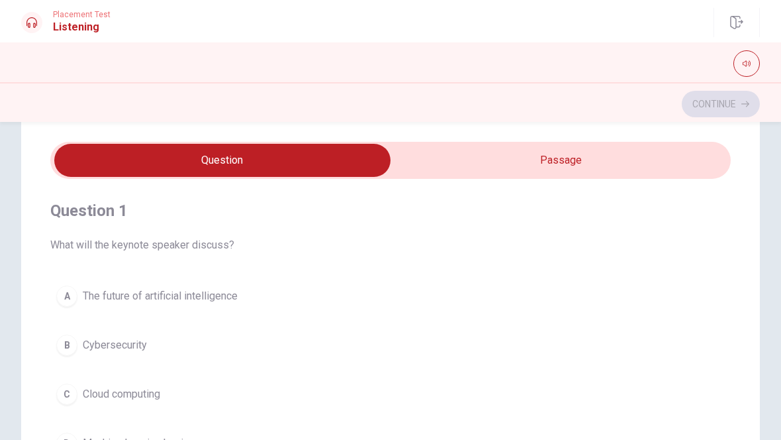
scroll to position [0, 0]
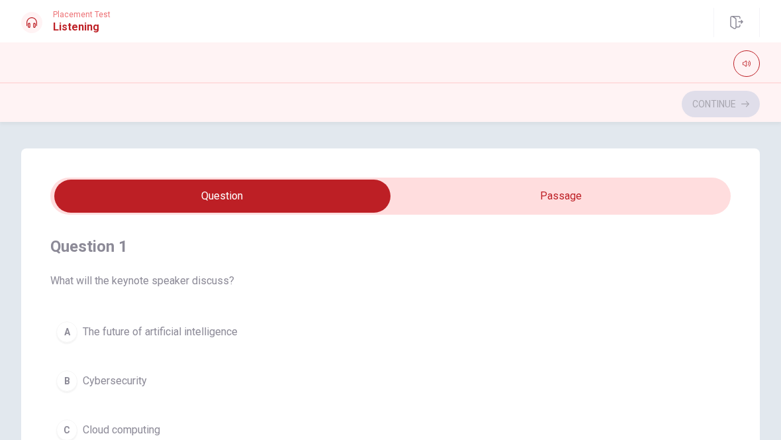
click at [709, 257] on h4 "Question 1" at bounding box center [390, 246] width 681 height 21
click at [677, 195] on input "checkbox" at bounding box center [222, 195] width 1021 height 33
checkbox input "true"
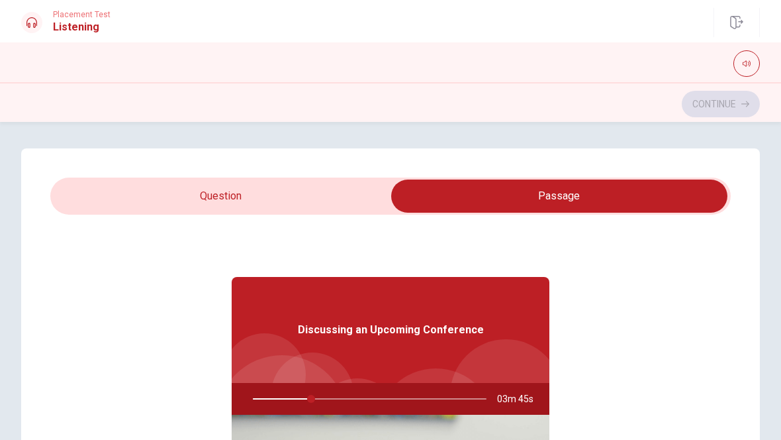
type input "25"
click at [156, 185] on input "checkbox" at bounding box center [559, 195] width 1021 height 33
checkbox input "false"
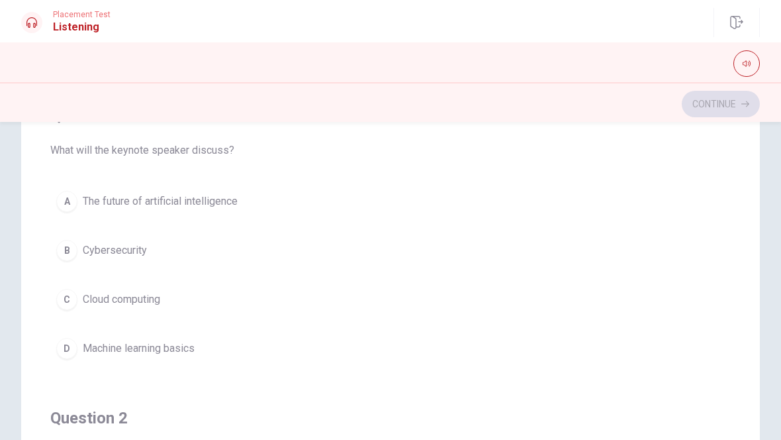
scroll to position [139, 0]
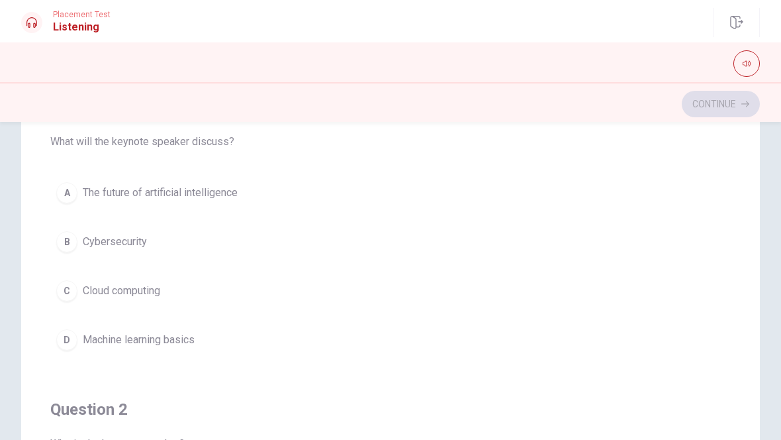
click at [70, 183] on div "A" at bounding box center [66, 192] width 21 height 21
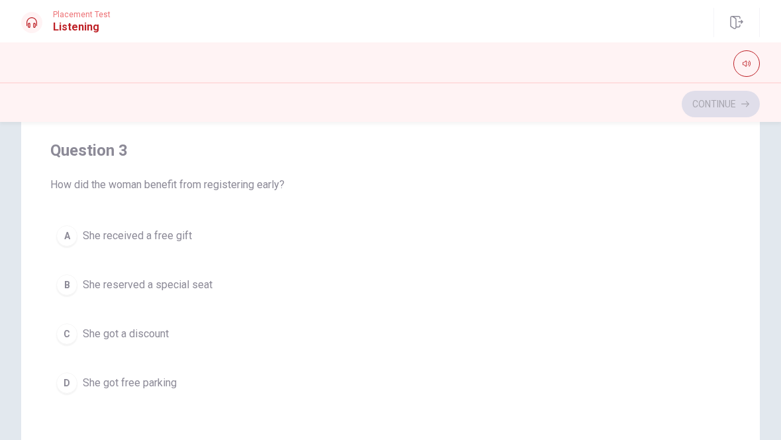
scroll to position [586, 0]
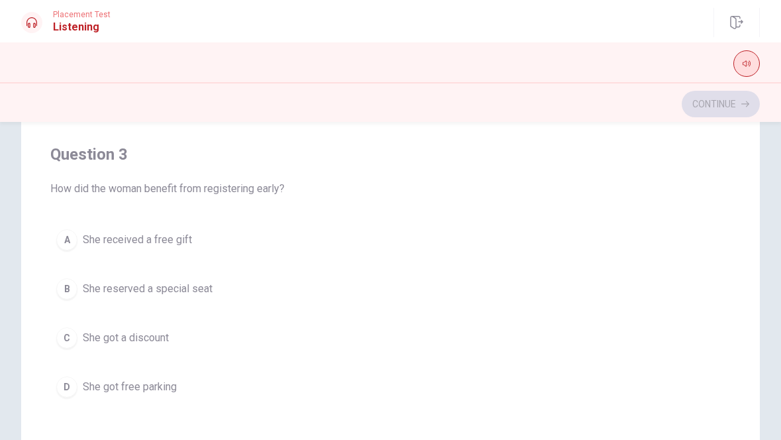
click at [738, 60] on button "button" at bounding box center [747, 63] width 26 height 26
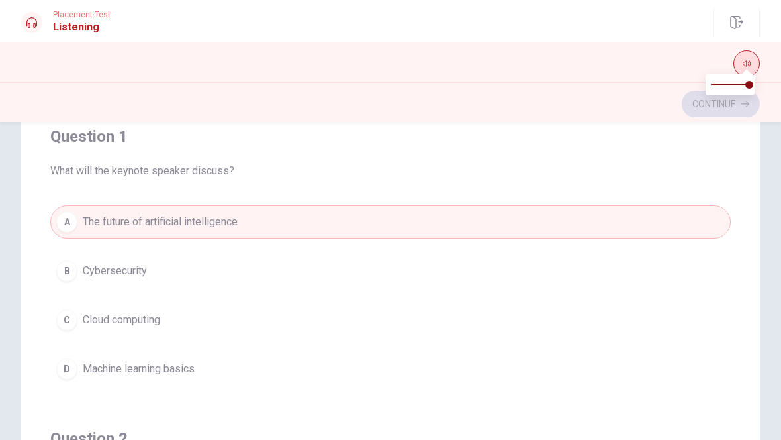
scroll to position [0, 0]
click at [491, 218] on button "A The future of artificial intelligence" at bounding box center [390, 221] width 681 height 33
click at [589, 62] on div at bounding box center [390, 63] width 739 height 26
click at [664, 105] on div "Continue" at bounding box center [390, 103] width 739 height 25
click at [641, 24] on div "Placement Test Listening Continue" at bounding box center [390, 22] width 781 height 29
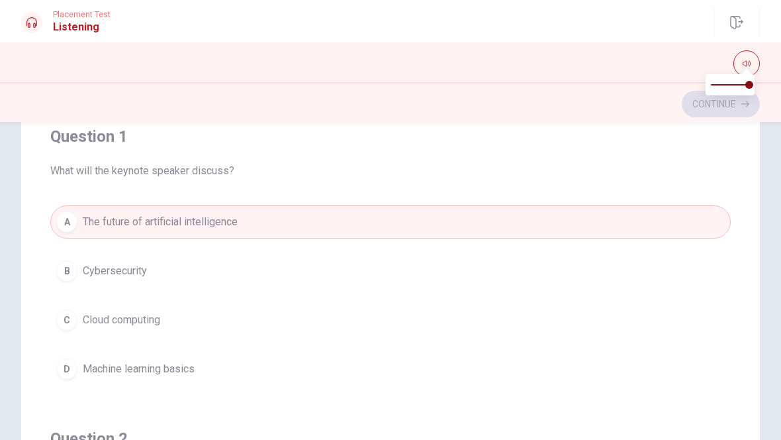
click at [52, 21] on div "Placement Test Listening" at bounding box center [65, 22] width 89 height 25
click at [153, 62] on div at bounding box center [390, 63] width 739 height 26
click at [750, 58] on button "button" at bounding box center [747, 63] width 26 height 26
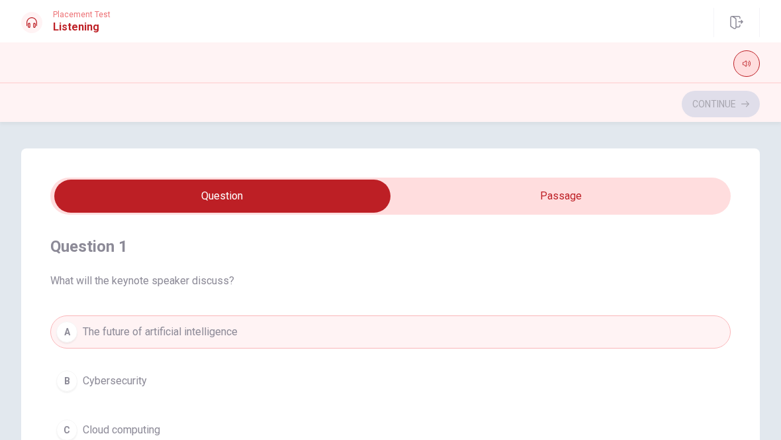
scroll to position [-1, 0]
type input "65"
click at [647, 193] on input "checkbox" at bounding box center [222, 195] width 1021 height 33
checkbox input "true"
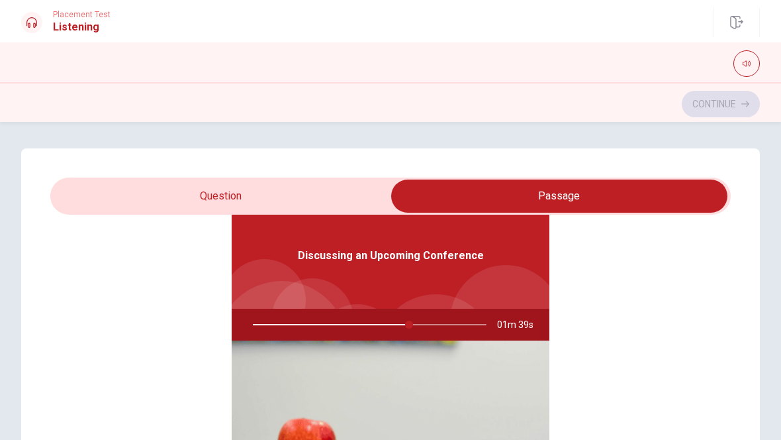
type input "67"
click at [335, 183] on input "checkbox" at bounding box center [559, 195] width 1021 height 33
checkbox input "false"
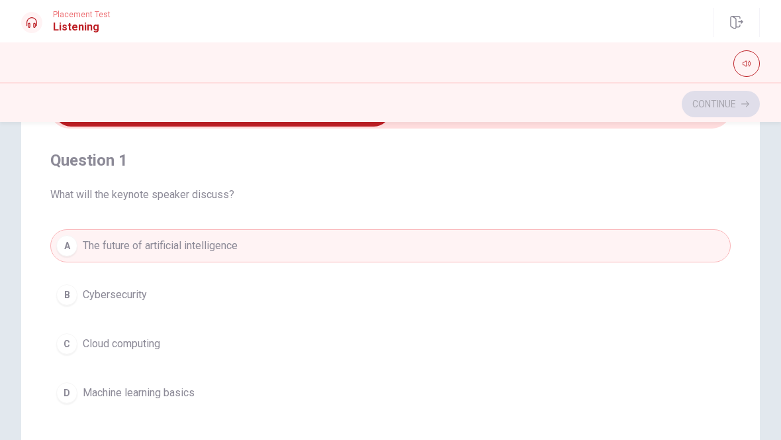
scroll to position [58, 0]
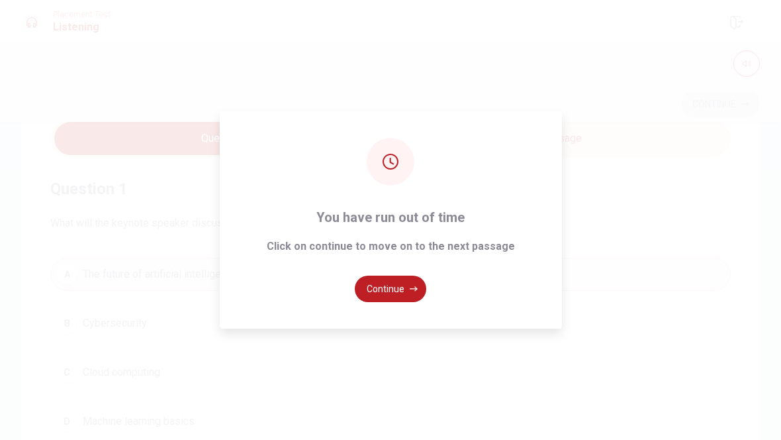
click at [413, 151] on div "You have run out of time Click on continue to move on to the next passage Conti…" at bounding box center [391, 219] width 342 height 217
click at [412, 151] on div "You have run out of time Click on continue to move on to the next passage Conti…" at bounding box center [391, 219] width 342 height 217
click at [379, 169] on div at bounding box center [391, 162] width 48 height 48
click at [372, 191] on div "You have run out of time Click on continue to move on to the next passage Conti…" at bounding box center [391, 219] width 342 height 217
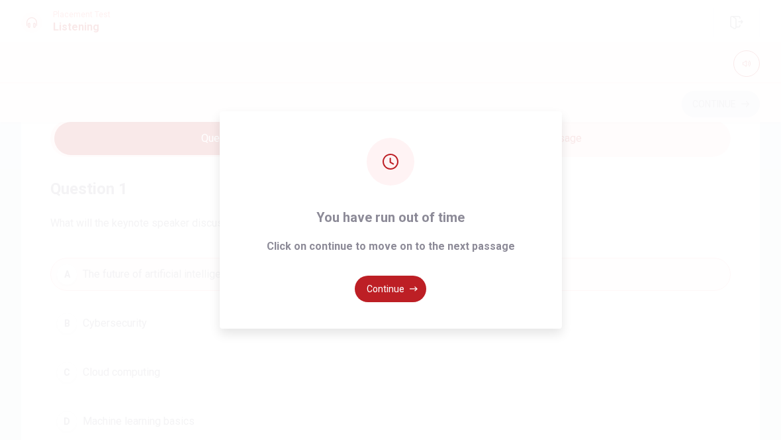
click at [379, 175] on div at bounding box center [391, 162] width 48 height 48
click at [379, 193] on div "You have run out of time Click on continue to move on to the next passage Conti…" at bounding box center [391, 219] width 342 height 217
click at [377, 188] on div "You have run out of time Click on continue to move on to the next passage Conti…" at bounding box center [391, 219] width 342 height 217
click at [376, 188] on div "You have run out of time Click on continue to move on to the next passage Conti…" at bounding box center [391, 219] width 342 height 217
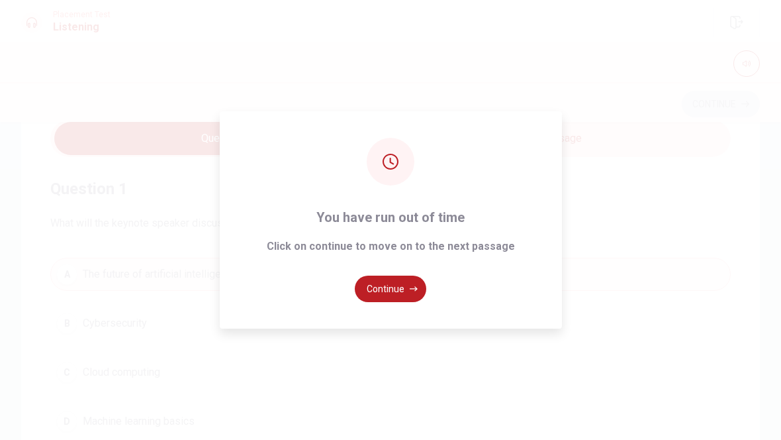
click at [373, 188] on div "You have run out of time Click on continue to move on to the next passage Conti…" at bounding box center [391, 219] width 342 height 217
click at [403, 185] on div "You have run out of time Click on continue to move on to the next passage Conti…" at bounding box center [391, 219] width 342 height 217
click at [398, 289] on button "Continue" at bounding box center [391, 288] width 72 height 26
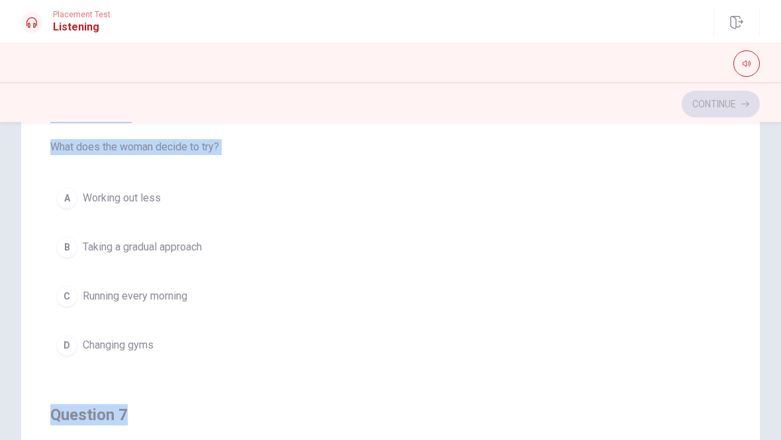
scroll to position [0, 0]
click at [381, 243] on button "B Taking a gradual approach" at bounding box center [390, 246] width 681 height 33
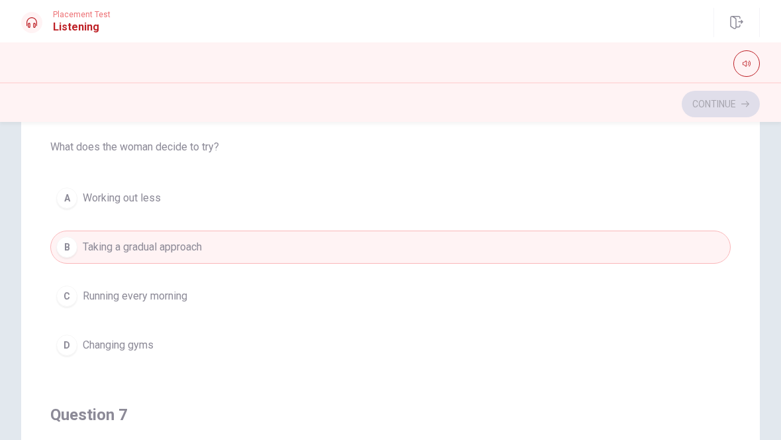
click at [760, 193] on div "Question 6 What does the woman decide to try? A Working out less B Taking a gra…" at bounding box center [390, 281] width 781 height 532
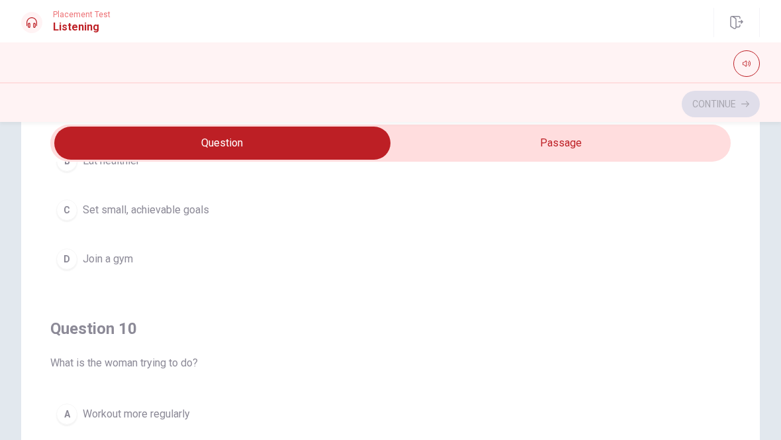
scroll to position [198, 0]
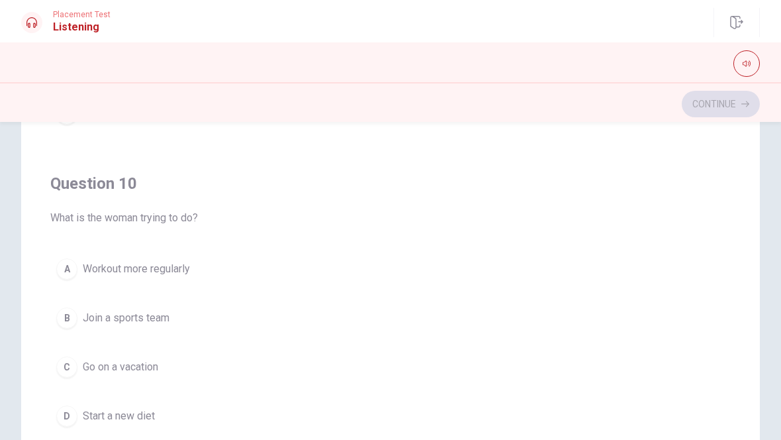
click at [648, 235] on div "Question 10 What is the woman trying to do? A Workout more regularly B Join a s…" at bounding box center [390, 303] width 681 height 302
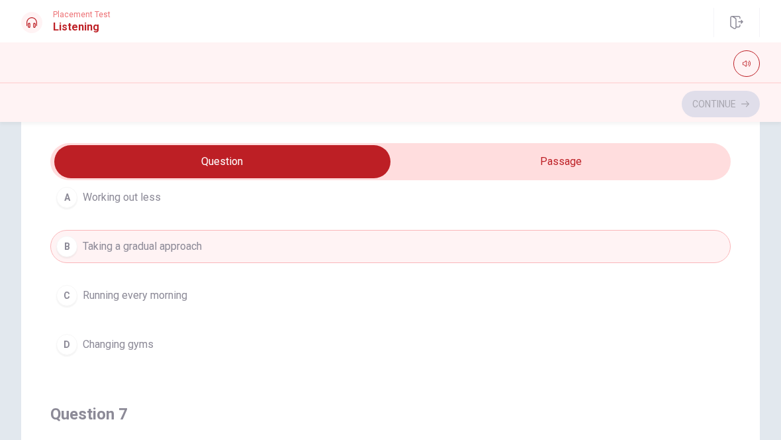
scroll to position [108, 0]
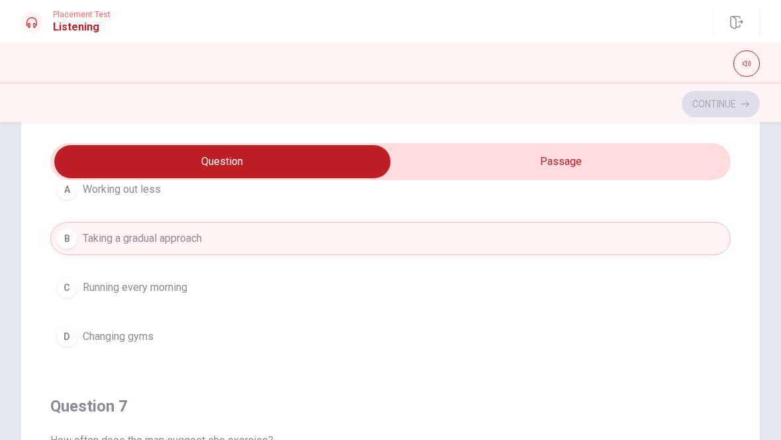
click at [76, 233] on div "B" at bounding box center [66, 238] width 21 height 21
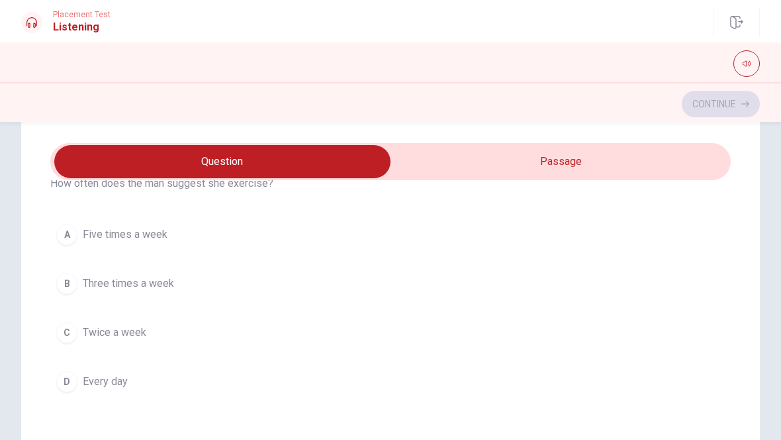
scroll to position [368, 0]
click at [72, 279] on div "B" at bounding box center [66, 279] width 21 height 21
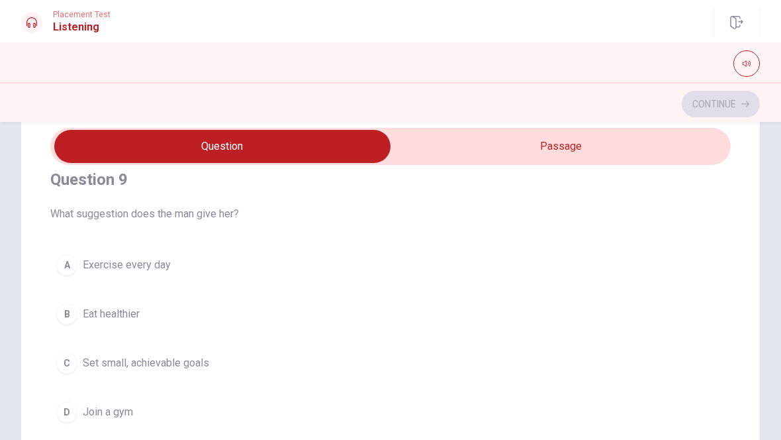
scroll to position [52, 0]
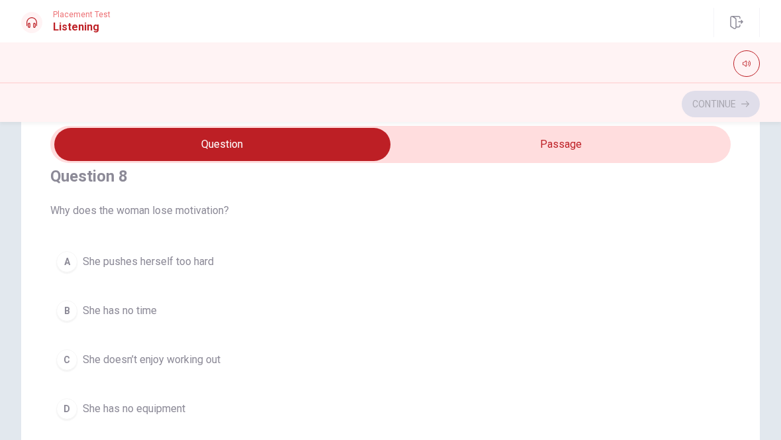
click at [81, 252] on button "A She pushes herself too hard" at bounding box center [390, 261] width 681 height 33
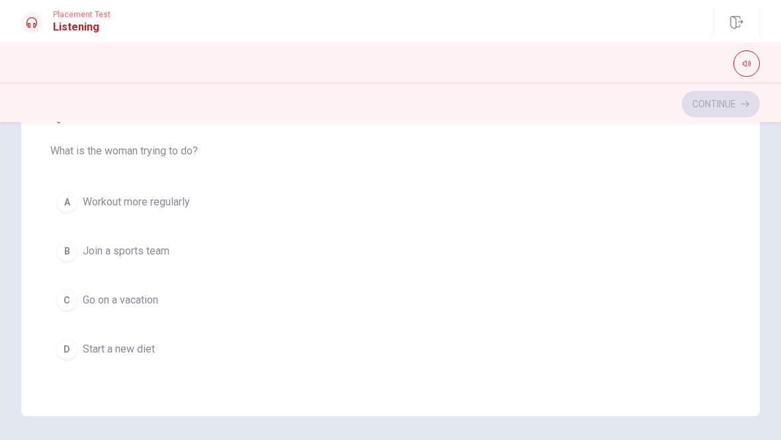
scroll to position [264, 0]
click at [68, 205] on div "A" at bounding box center [66, 202] width 21 height 21
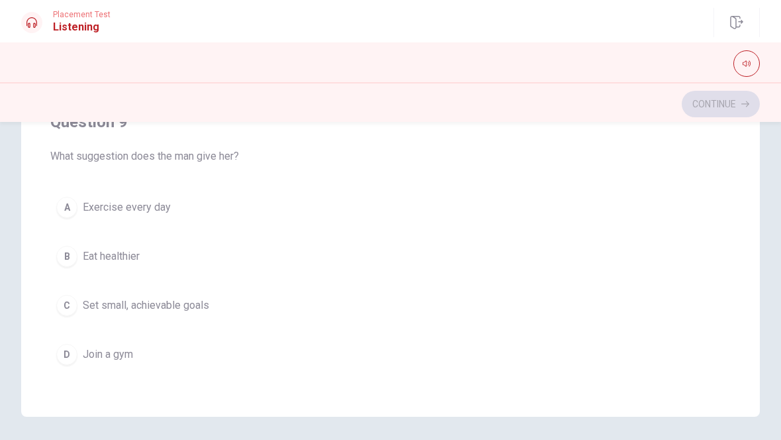
click at [70, 299] on div "C" at bounding box center [66, 305] width 21 height 21
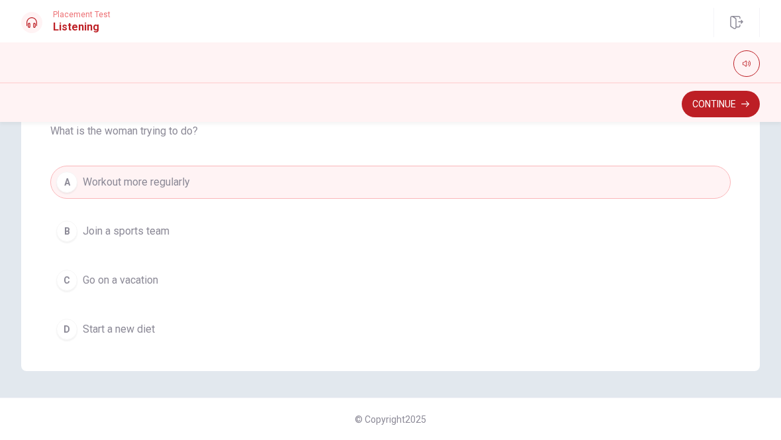
scroll to position [1054, 0]
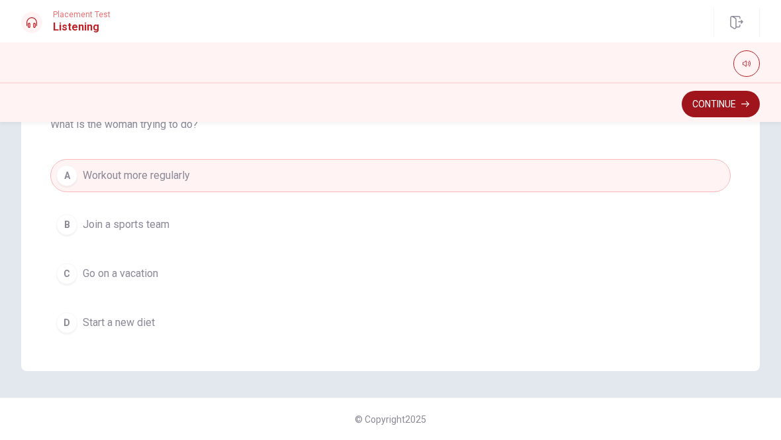
click at [710, 110] on button "Continue" at bounding box center [721, 104] width 78 height 26
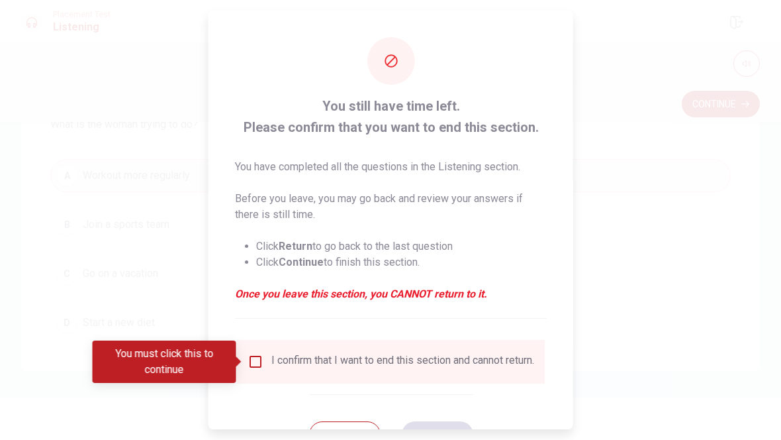
click at [260, 365] on input "You must click this to continue" at bounding box center [256, 362] width 16 height 16
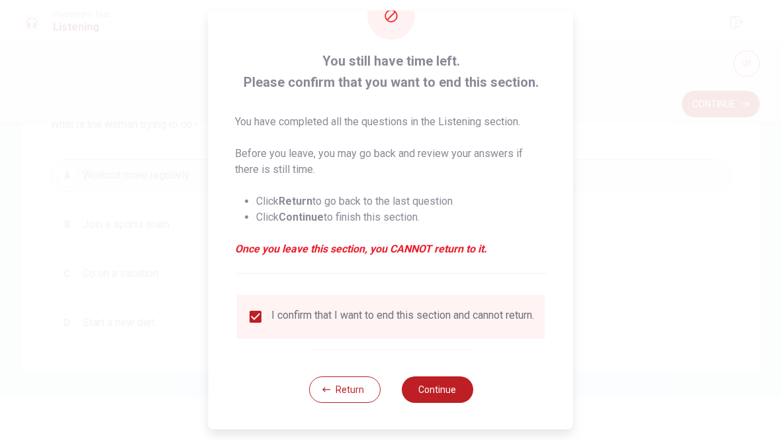
scroll to position [54, 0]
click at [442, 391] on button "Continue" at bounding box center [437, 389] width 72 height 26
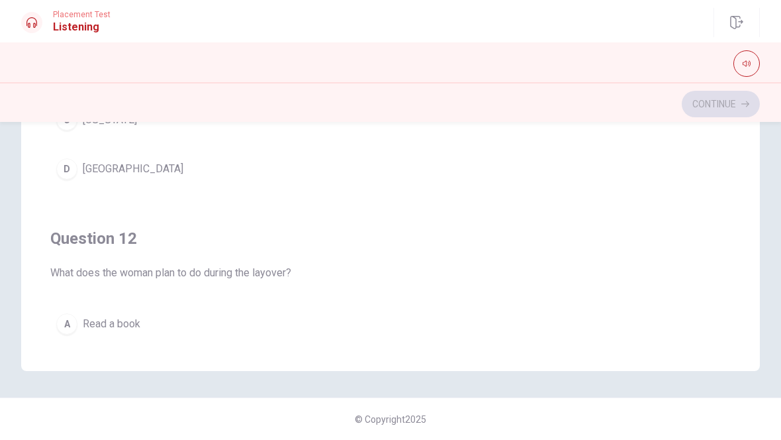
scroll to position [310, 0]
click at [72, 164] on div "D" at bounding box center [66, 164] width 21 height 21
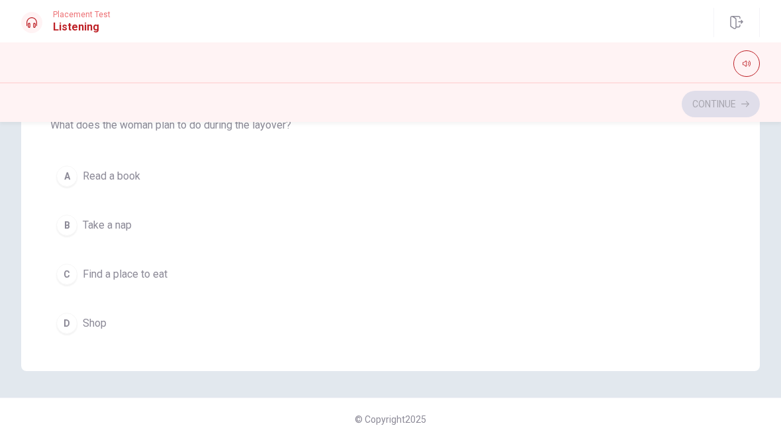
scroll to position [146, 0]
click at [64, 221] on div "B" at bounding box center [66, 226] width 21 height 21
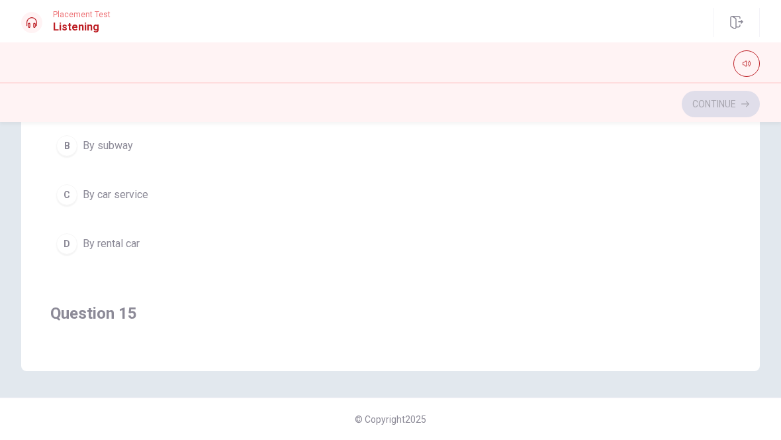
click at [74, 193] on div "C" at bounding box center [66, 194] width 21 height 21
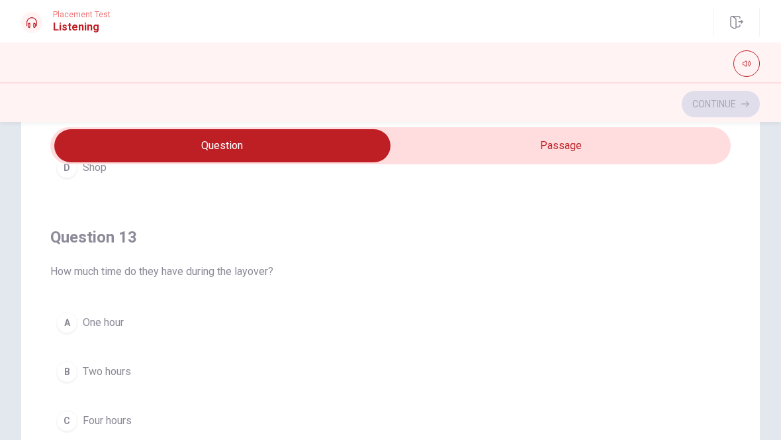
scroll to position [565, 0]
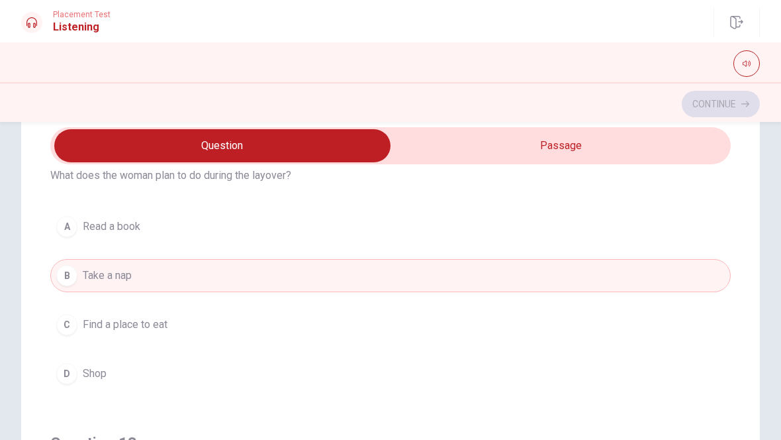
click at [71, 322] on div "C" at bounding box center [66, 324] width 21 height 21
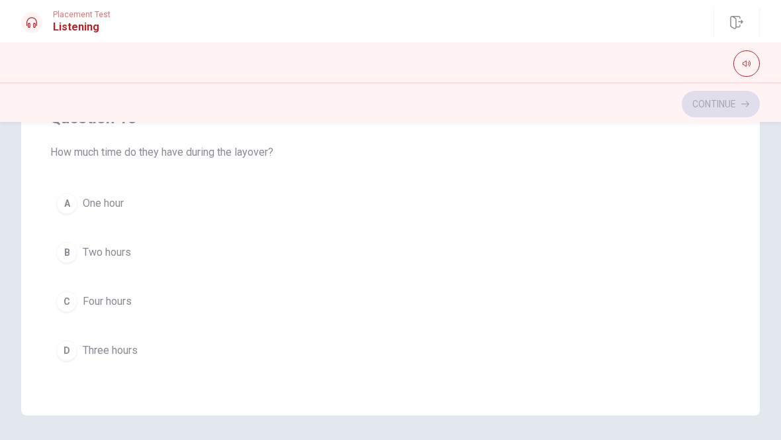
scroll to position [468, 0]
click at [66, 196] on div "A" at bounding box center [66, 201] width 21 height 21
click at [65, 350] on div "D" at bounding box center [66, 348] width 21 height 21
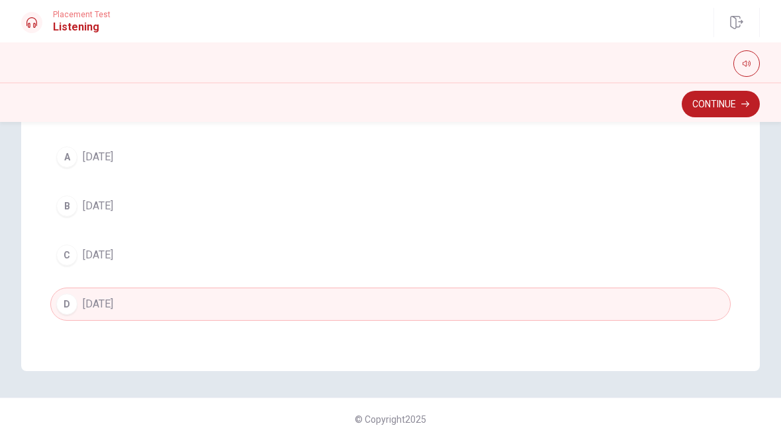
click at [64, 152] on div "A" at bounding box center [66, 156] width 21 height 21
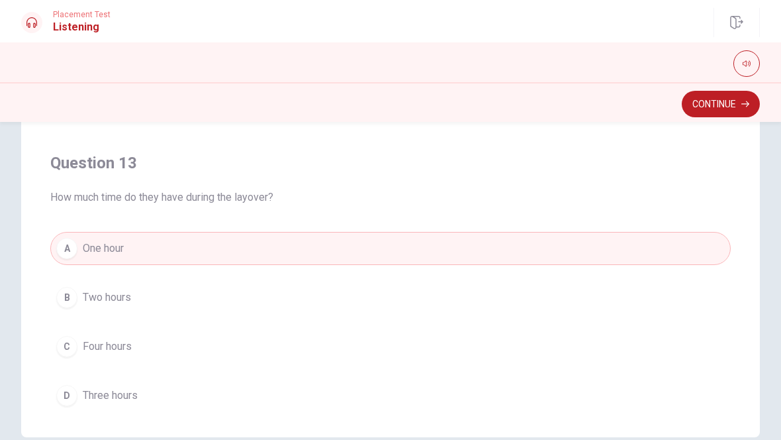
scroll to position [240, 0]
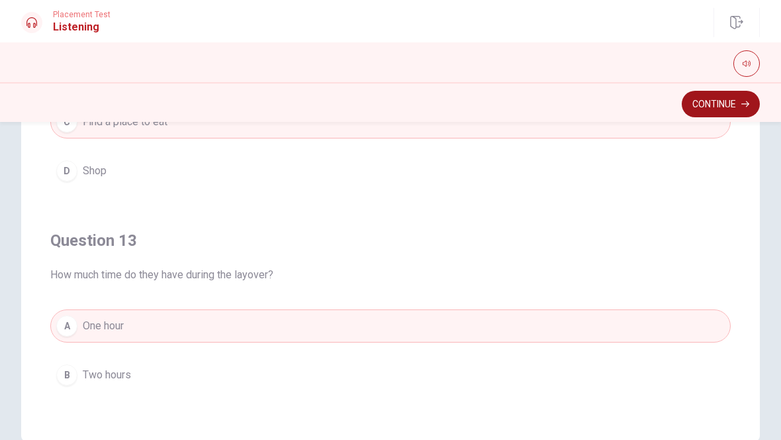
click at [721, 103] on button "Continue" at bounding box center [721, 104] width 78 height 26
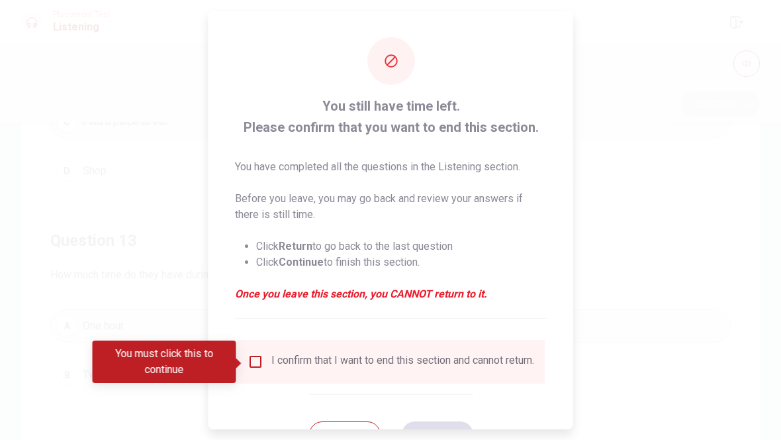
scroll to position [367, 0]
click at [260, 364] on input "You must click this to continue" at bounding box center [256, 362] width 16 height 16
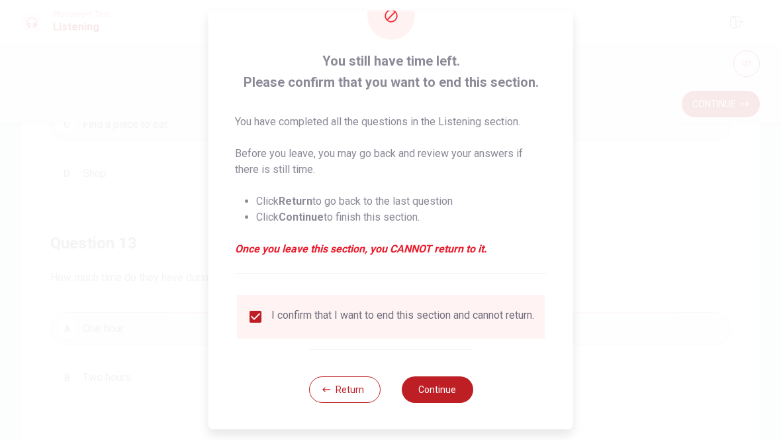
scroll to position [54, 0]
click at [459, 386] on button "Continue" at bounding box center [437, 389] width 72 height 26
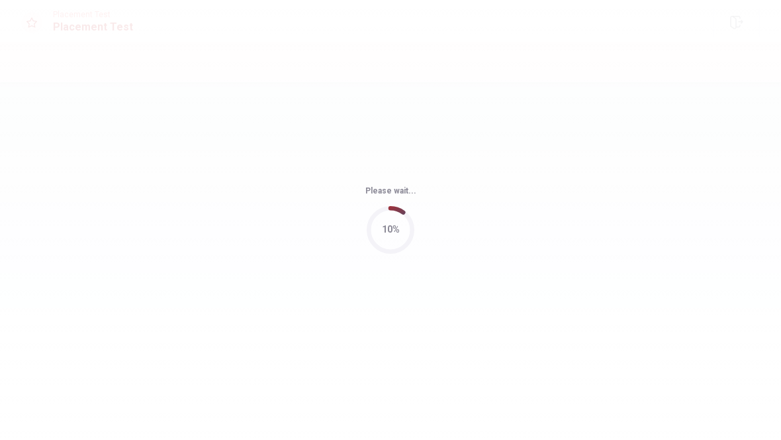
scroll to position [0, 0]
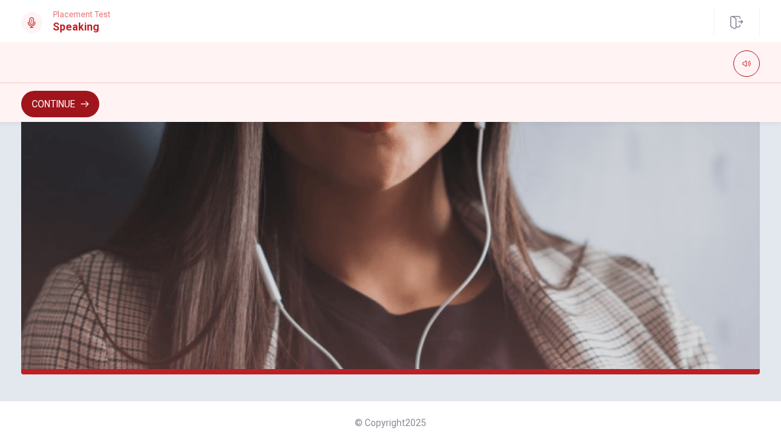
click at [62, 108] on button "Continue" at bounding box center [60, 104] width 78 height 26
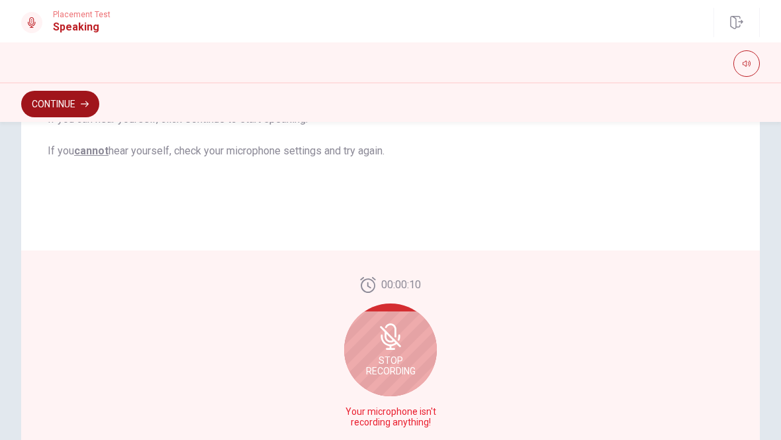
scroll to position [260, 0]
click at [409, 338] on div "Stop Recording" at bounding box center [390, 351] width 93 height 93
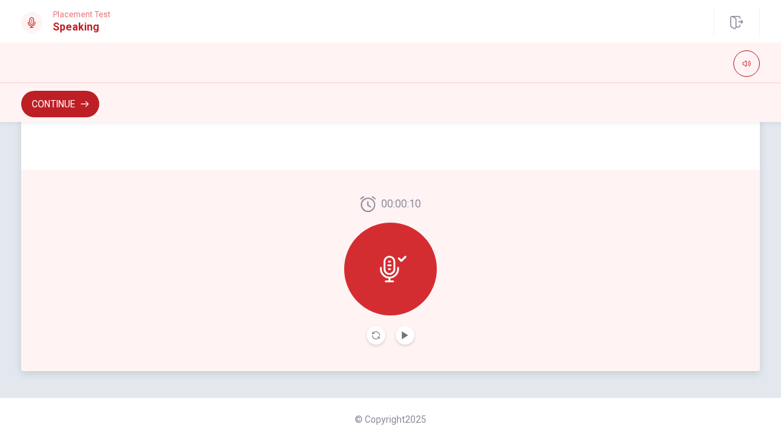
scroll to position [355, 0]
click at [400, 269] on icon at bounding box center [393, 269] width 26 height 26
click at [409, 330] on button "Play Audio" at bounding box center [405, 335] width 19 height 19
click at [373, 334] on icon "Record Again" at bounding box center [376, 335] width 8 height 8
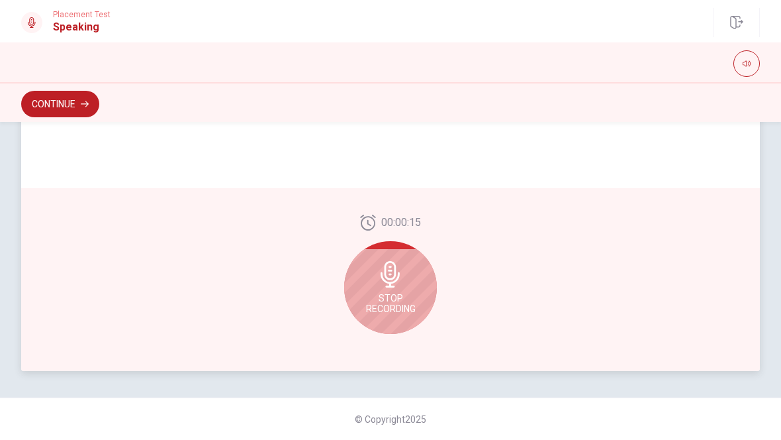
click at [401, 288] on div "Stop Recording" at bounding box center [390, 287] width 93 height 93
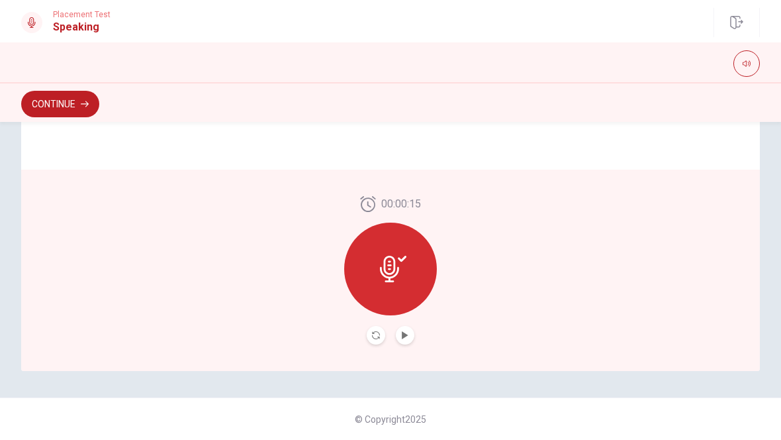
click at [405, 330] on button "Play Audio" at bounding box center [405, 335] width 19 height 19
click at [375, 330] on button "Record Again" at bounding box center [376, 335] width 19 height 19
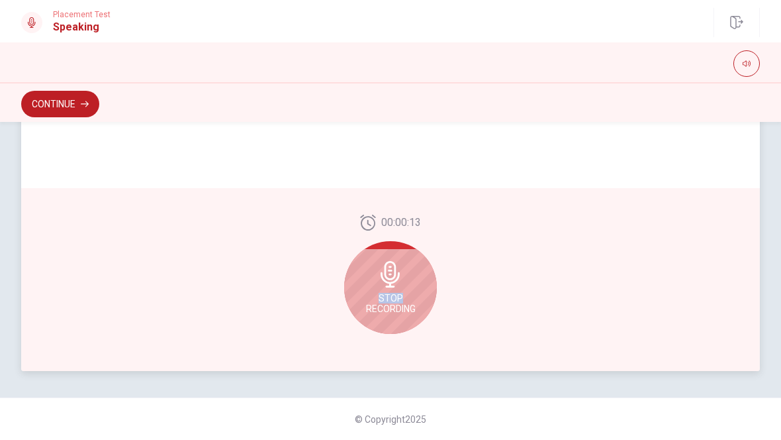
click at [508, 197] on div "00:00:13 Stop Recording" at bounding box center [390, 279] width 739 height 183
click at [410, 279] on div "Stop Recording" at bounding box center [390, 287] width 93 height 93
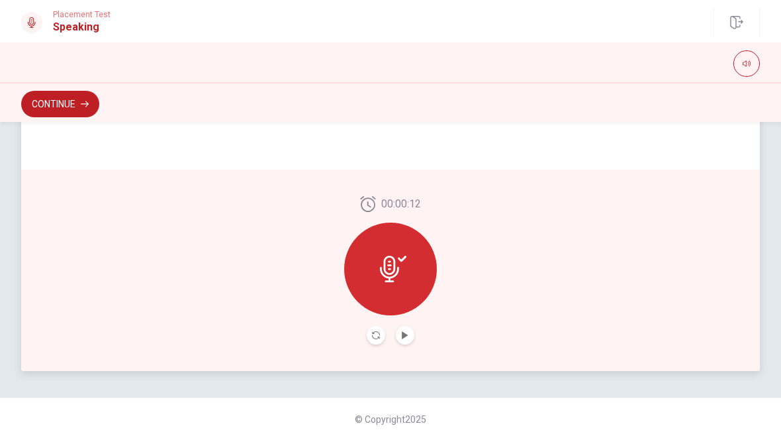
click at [406, 254] on div at bounding box center [390, 268] width 93 height 93
click at [407, 279] on div at bounding box center [390, 268] width 93 height 93
click at [406, 279] on icon at bounding box center [393, 269] width 26 height 26
click at [409, 277] on div at bounding box center [390, 268] width 93 height 93
click at [409, 276] on div at bounding box center [390, 268] width 93 height 93
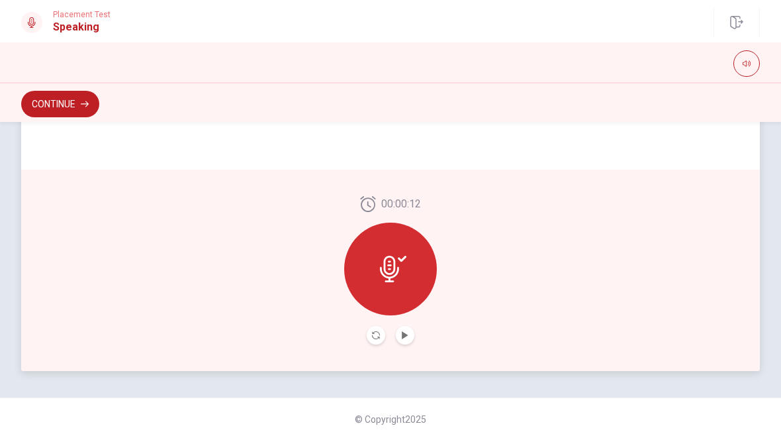
click at [410, 277] on div at bounding box center [390, 268] width 93 height 93
click at [405, 339] on button "Play Audio" at bounding box center [405, 335] width 19 height 19
click at [407, 336] on icon "Pause Audio" at bounding box center [405, 335] width 7 height 8
click at [407, 338] on icon "Play Audio" at bounding box center [405, 335] width 8 height 8
click at [75, 107] on button "Continue" at bounding box center [60, 104] width 78 height 26
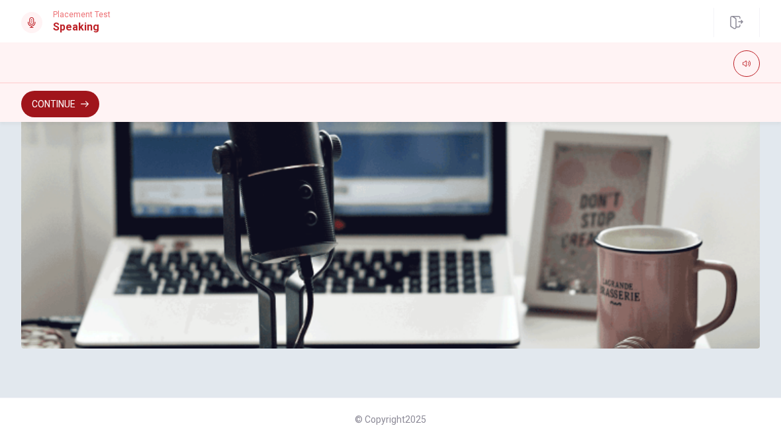
click at [73, 95] on button "Continue" at bounding box center [60, 104] width 78 height 26
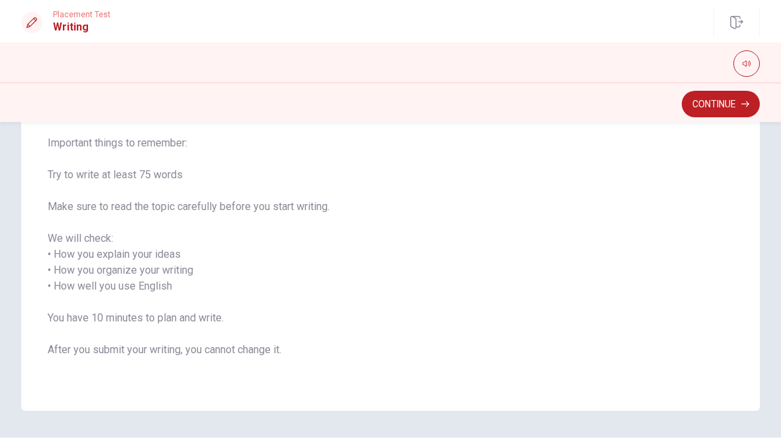
scroll to position [132, 0]
click at [732, 105] on button "Continue" at bounding box center [721, 104] width 78 height 26
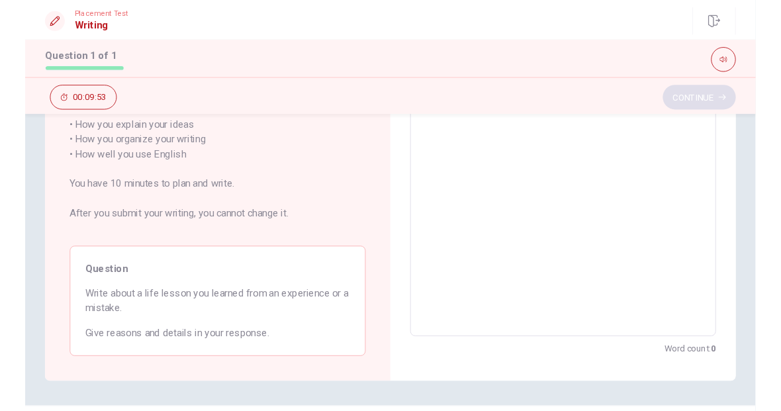
scroll to position [224, 0]
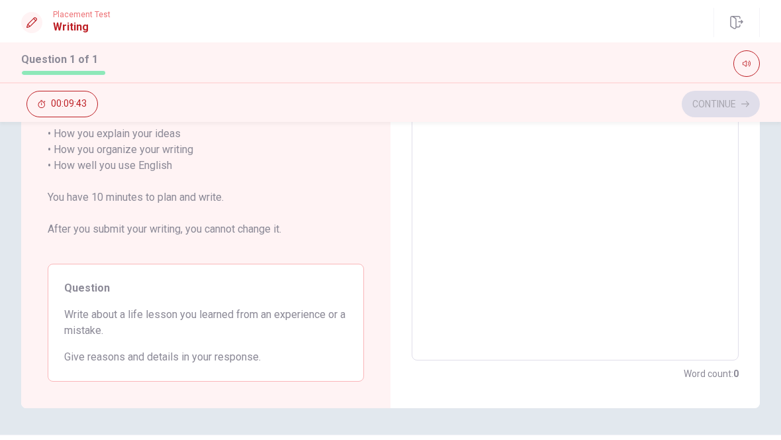
click at [570, 173] on textarea at bounding box center [575, 165] width 309 height 367
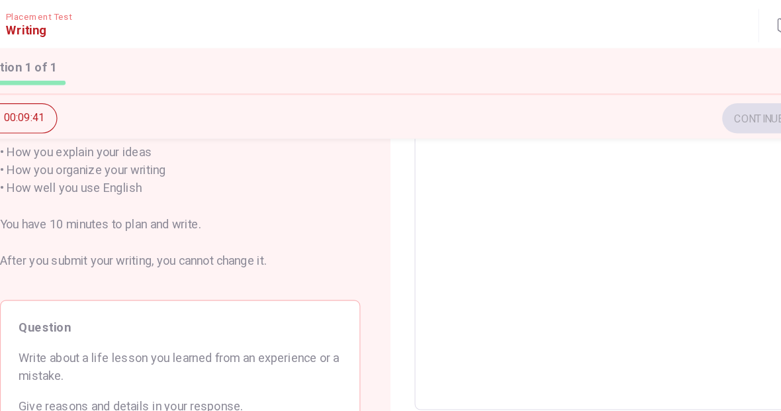
click at [501, 150] on textarea at bounding box center [575, 165] width 309 height 367
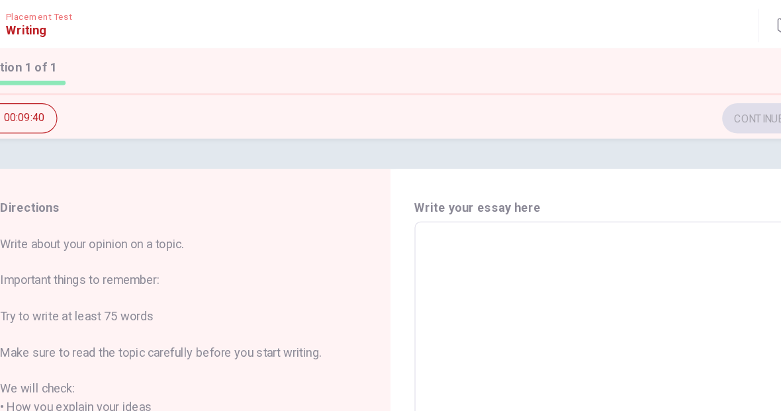
scroll to position [0, 0]
type textarea "A"
type textarea "x"
type textarea "An"
type textarea "x"
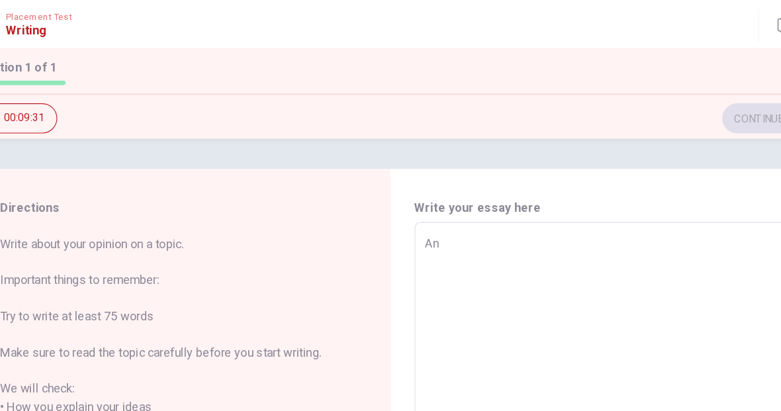
type textarea "An"
type textarea "x"
type textarea "An i"
type textarea "x"
type textarea "An im"
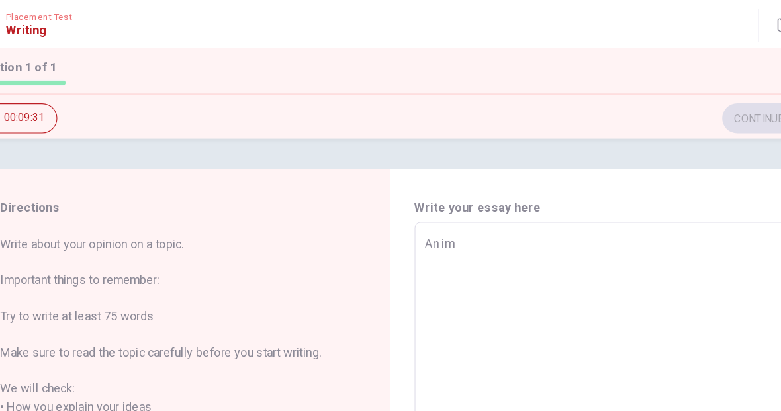
type textarea "x"
type textarea "An imp"
type textarea "x"
type textarea "An impo"
type textarea "x"
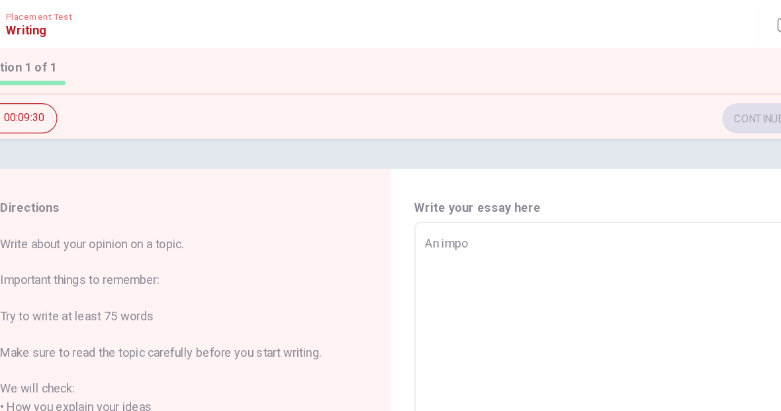
type textarea "An impor"
type textarea "x"
type textarea "An import"
type textarea "x"
type textarea "An importa"
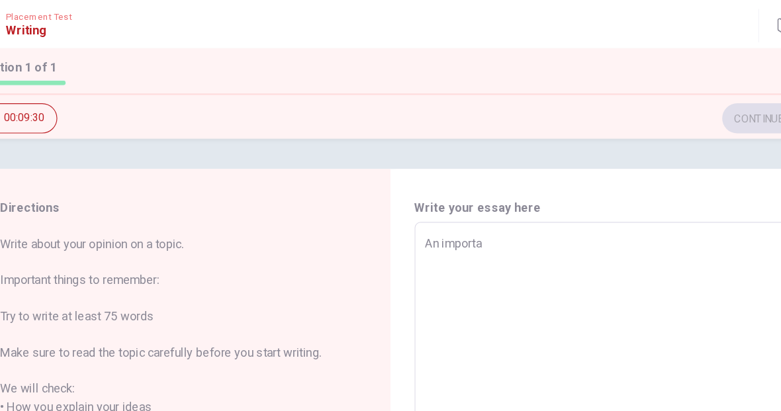
type textarea "x"
type textarea "An importan"
type textarea "x"
type textarea "An important"
type textarea "x"
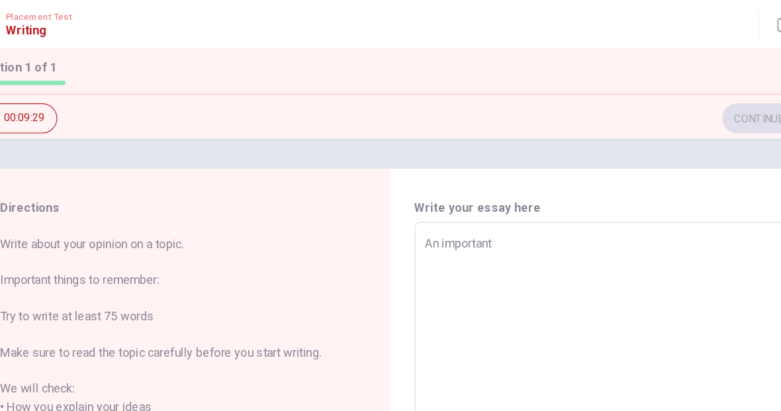
type textarea "An important"
type textarea "x"
type textarea "An important k"
type textarea "x"
type textarea "An important ki"
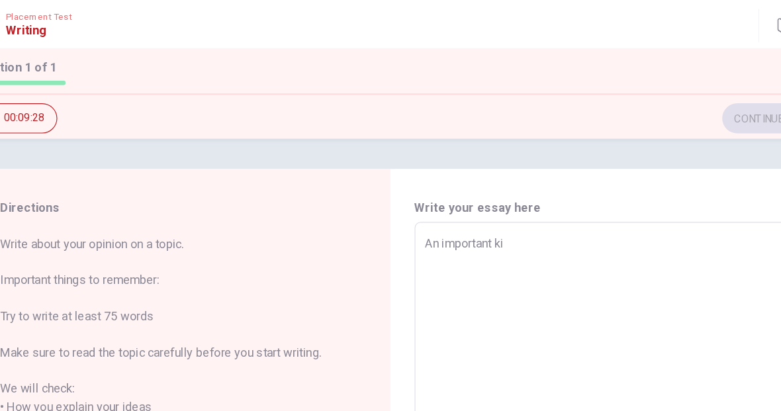
type textarea "x"
type textarea "An important kif"
type textarea "x"
type textarea "An important kife"
type textarea "x"
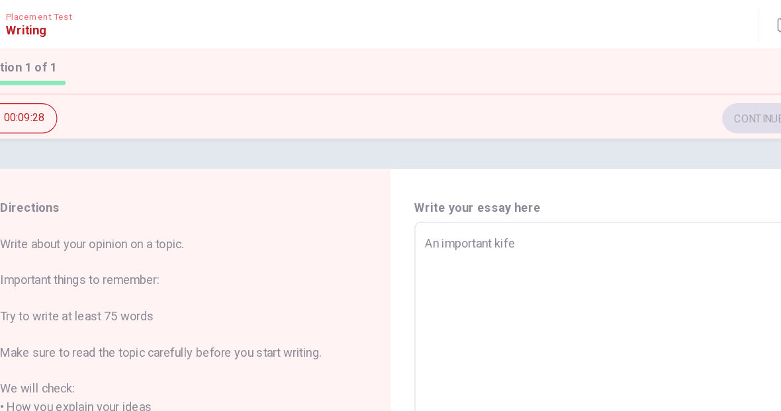
type textarea "An important kife"
type textarea "x"
type textarea "An important kife l"
type textarea "x"
type textarea "An important kife le"
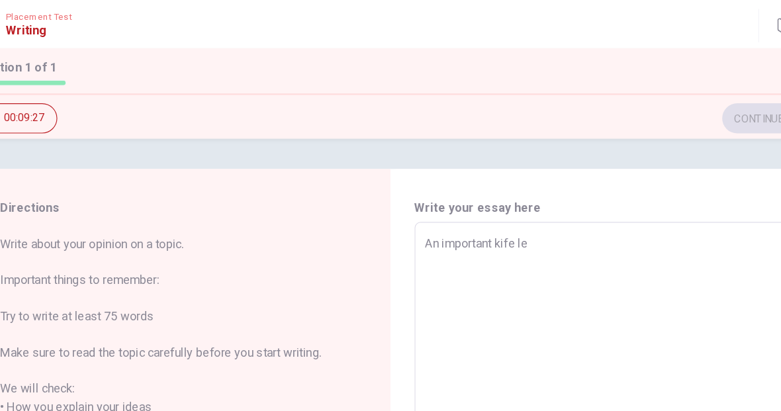
type textarea "x"
type textarea "An important kife les"
type textarea "x"
type textarea "An important kife less"
type textarea "x"
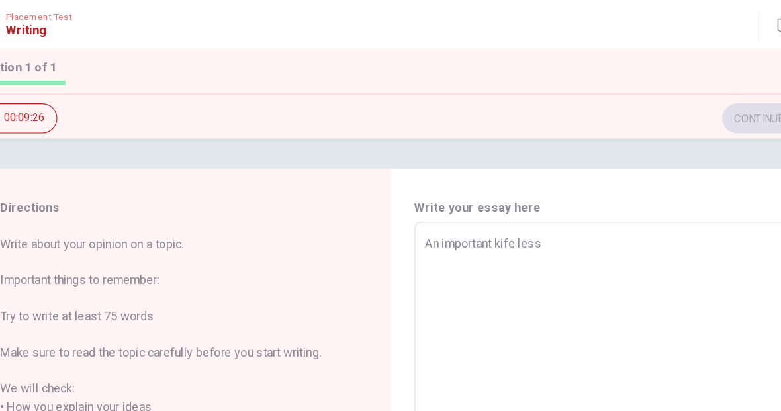
type textarea "An important kife lesso"
type textarea "x"
type textarea "An important kife lesson"
type textarea "x"
type textarea "An important kife lesson"
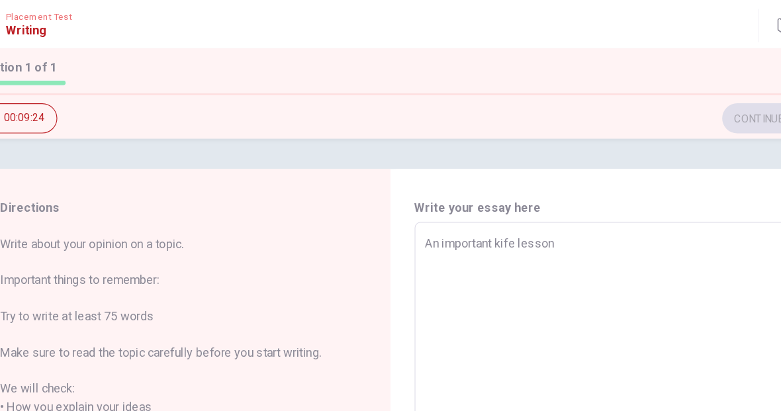
type textarea "x"
type textarea "An important kife lesson i"
type textarea "x"
type textarea "An important kife lesson i"
type textarea "x"
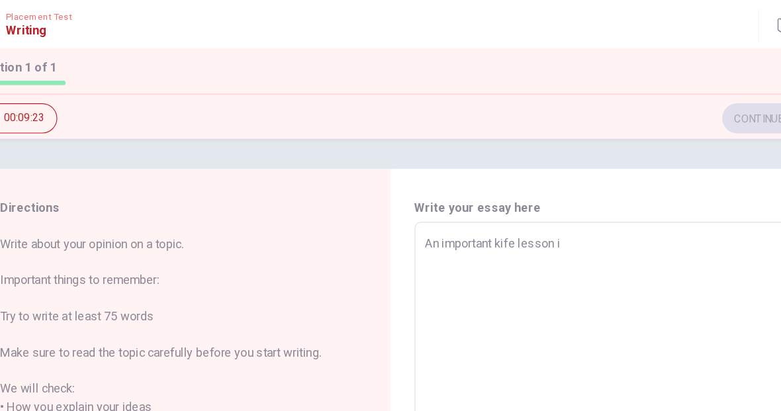
type textarea "An important kife lesson i l"
type textarea "x"
type textarea "An important kife lesson i le"
type textarea "x"
type textarea "An important kife lesson i lea"
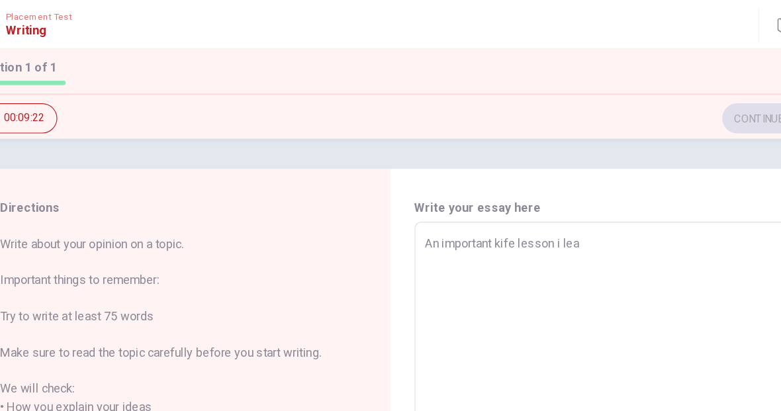
type textarea "x"
type textarea "An important kife lesson i [PERSON_NAME]"
type textarea "x"
type textarea "An important kife lesson i learn"
type textarea "x"
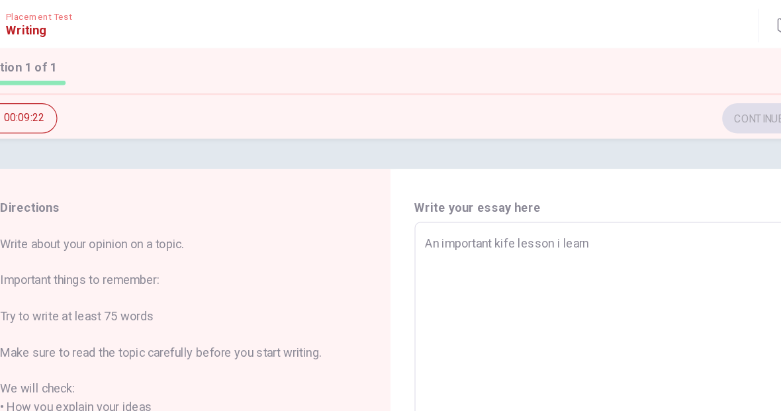
type textarea "An important kife lesson i learne"
type textarea "x"
type textarea "An important kife lesson i learned"
type textarea "x"
type textarea "An important kife lesson i learned"
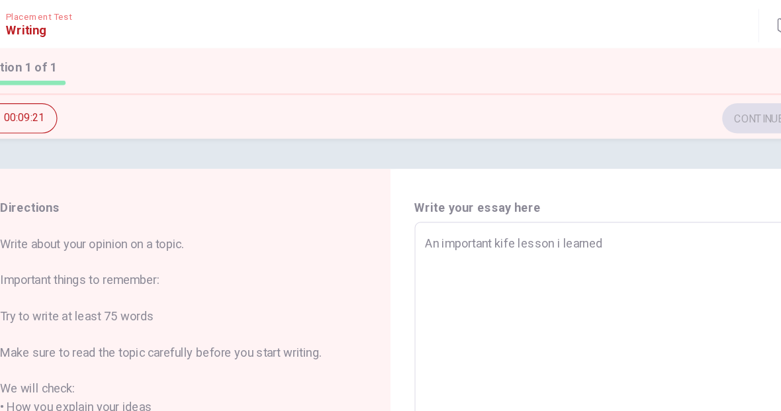
type textarea "x"
type textarea "An important kife lesson i learned f"
type textarea "x"
type textarea "An important kife lesson i learned fr"
type textarea "x"
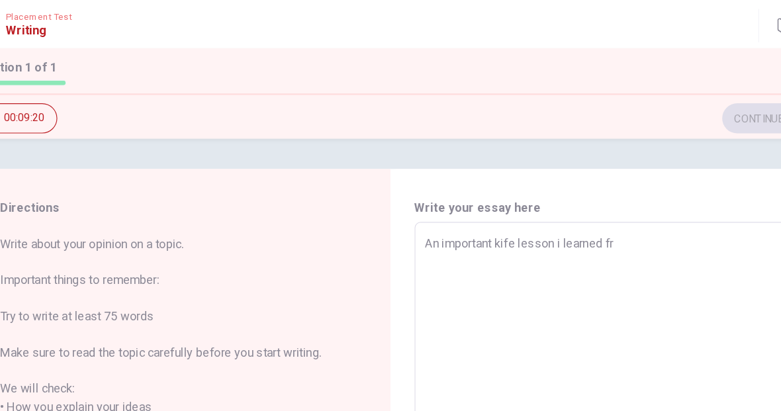
type textarea "An important kife lesson i learned fri"
type textarea "x"
type textarea "An important kife lesson i learned fr"
type textarea "x"
type textarea "An important kife lesson i learned fro"
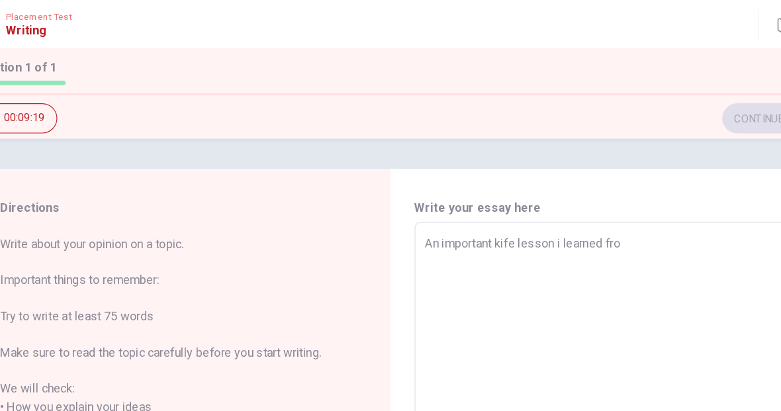
type textarea "x"
type textarea "An important kife lesson i learned froa"
type textarea "x"
type textarea "An important kife lesson i learned froam"
type textarea "x"
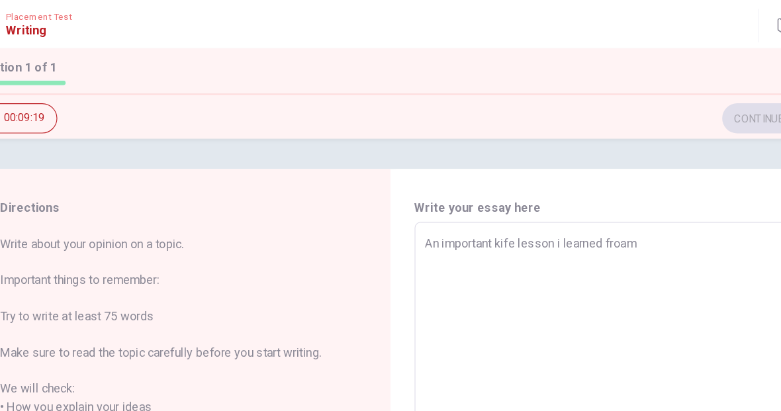
type textarea "An important kife lesson i learned froam"
type textarea "x"
type textarea "An important kife lesson i learned froam a"
type textarea "x"
type textarea "An important kife lesson i learned froam an"
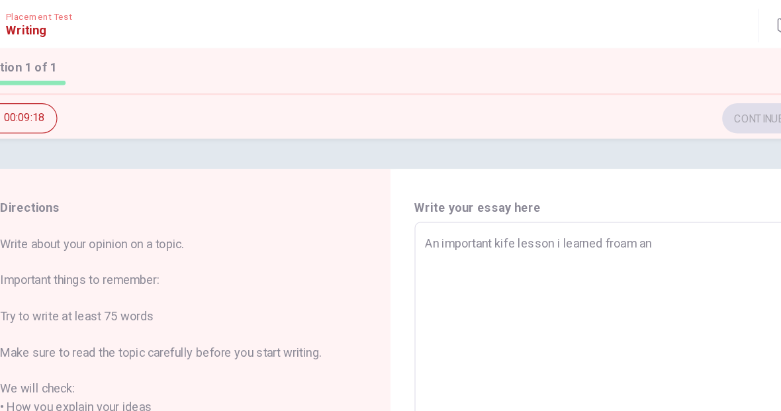
type textarea "x"
type textarea "An important kife lesson i learned froam an"
type textarea "x"
type textarea "An important kife lesson i learned froam an e"
type textarea "x"
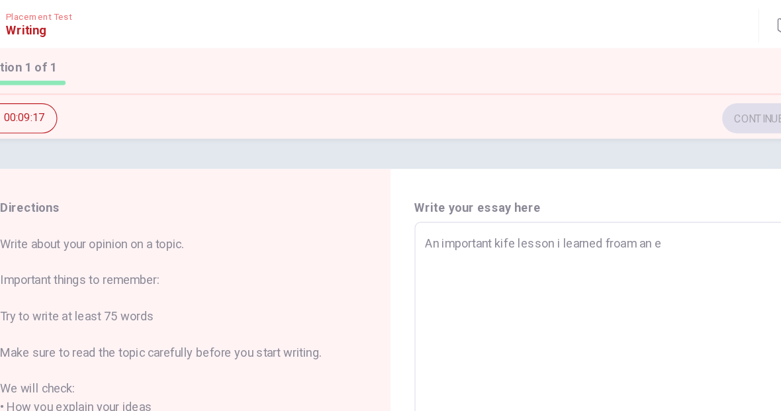
type textarea "An important kife lesson i learned froam an ex"
type textarea "x"
type textarea "An important kife lesson i learned froam an exp"
type textarea "x"
type textarea "An important kife lesson i learned froam an expe"
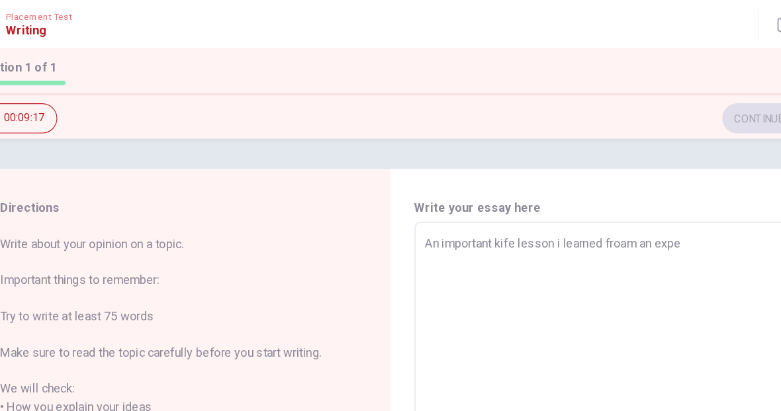
type textarea "x"
type textarea "An important kife lesson i learned froam an exper"
type textarea "x"
type textarea "An important kife lesson i learned froam an experi"
type textarea "x"
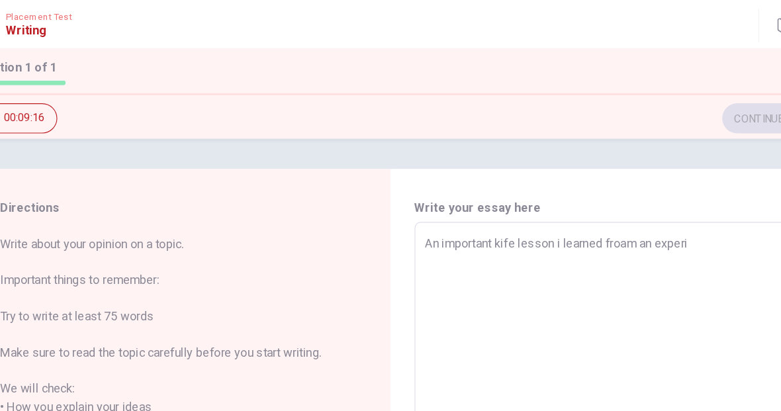
type textarea "An important kife lesson i learned froam an experie"
type textarea "x"
type textarea "An important kife lesson i learned froam an experien"
type textarea "x"
type textarea "An important kife lesson i learned froam an experienc"
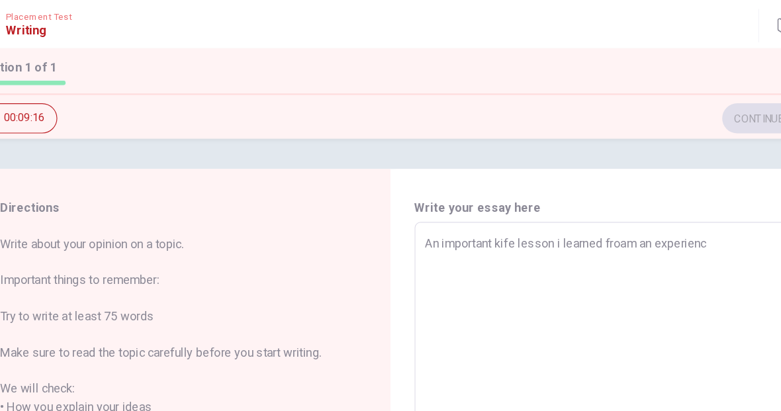
type textarea "x"
type textarea "An important kife lesson i learned froam an experience"
type textarea "x"
type textarea "An important kife lesson i learned froam an experience"
type textarea "x"
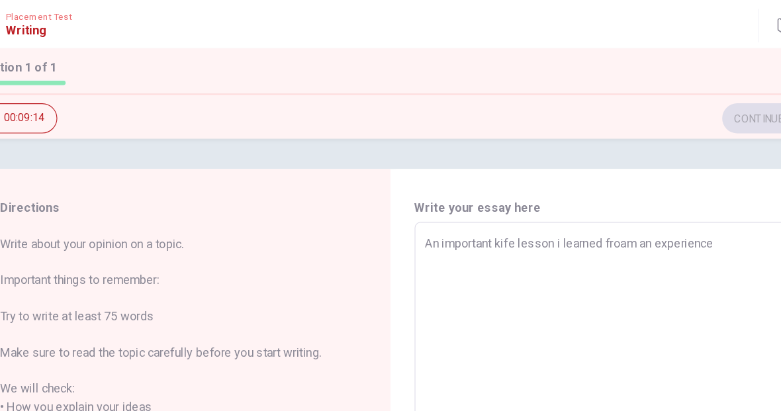
type textarea "An important kife lesson i learned froam an experience i"
type textarea "x"
type textarea "An important kife lesson i learned froam an experience is"
type textarea "x"
type textarea "An important kife lesson i learned froam an experience is"
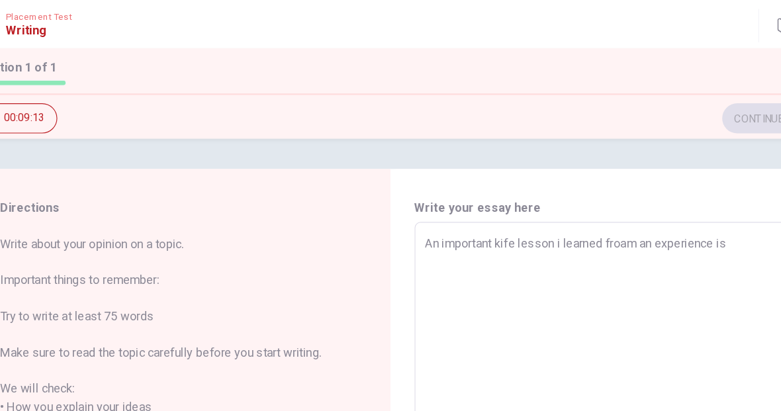
type textarea "x"
type textarea "An important kife lesson i learned froam an experience is t"
type textarea "x"
type textarea "An important kife lesson i learned froam an experience is th"
type textarea "x"
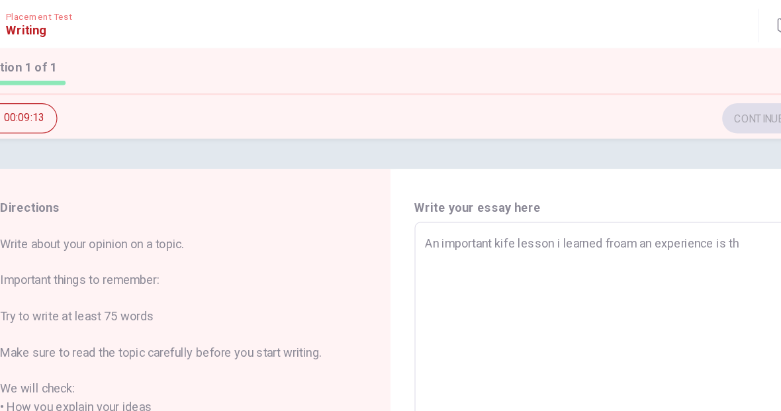
type textarea "An important kife lesson i learned froam an experience is the"
type textarea "x"
type textarea "An important kife lesson i learned froam an experience is the"
type textarea "x"
type textarea "An important kife lesson i learned froam an experience is the i"
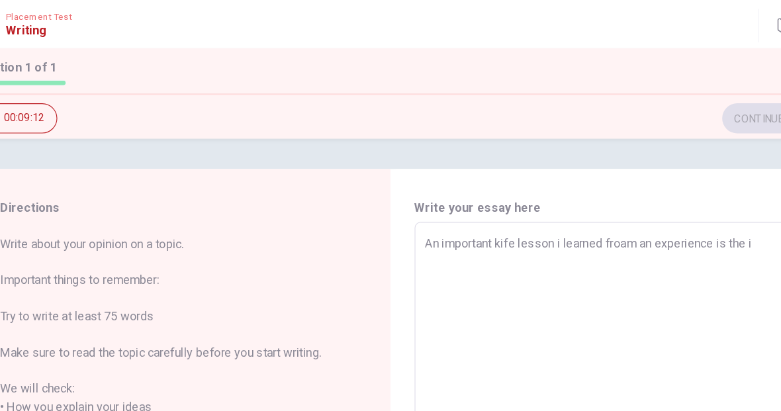
type textarea "x"
type textarea "An important kife lesson i learned froam an experience is the im"
type textarea "x"
type textarea "An important kife lesson i learned froam an experience is the imp"
type textarea "x"
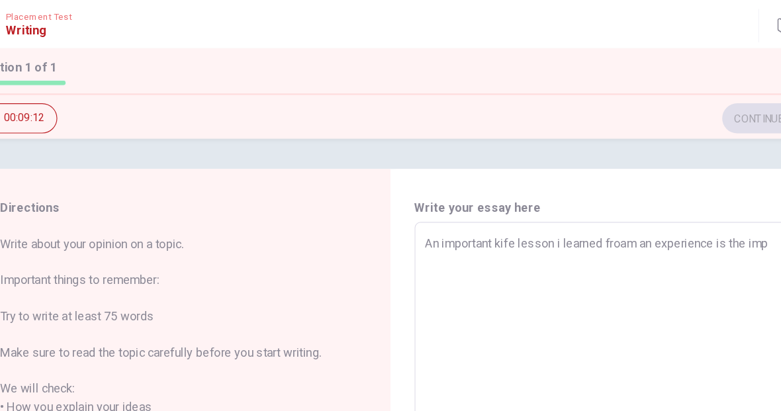
type textarea "An important kife lesson i learned froam an experience is the impo"
type textarea "x"
type textarea "An important kife lesson i learned froam an experience is the impor"
type textarea "x"
type textarea "An important kife lesson i learned froam an experience is the import"
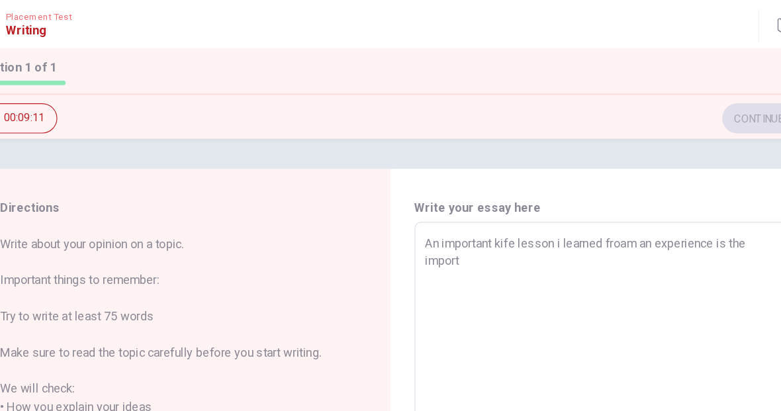
type textarea "x"
type textarea "An important kife lesson i learned froam an experience is the importa"
type textarea "x"
type textarea "An important kife lesson i learned froam an experience is the importan"
type textarea "x"
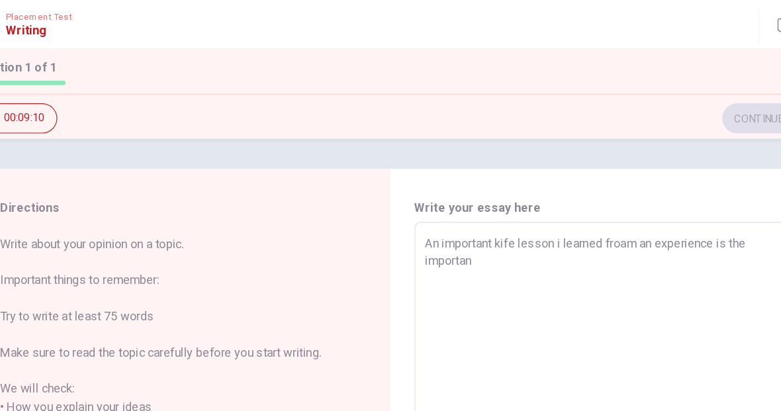
type textarea "An important kife lesson i learned froam an experience is the important"
type textarea "x"
type textarea "An important kife lesson i learned froam an experience is the important"
type textarea "x"
type textarea "An important kife lesson i learned froam an experience is the important"
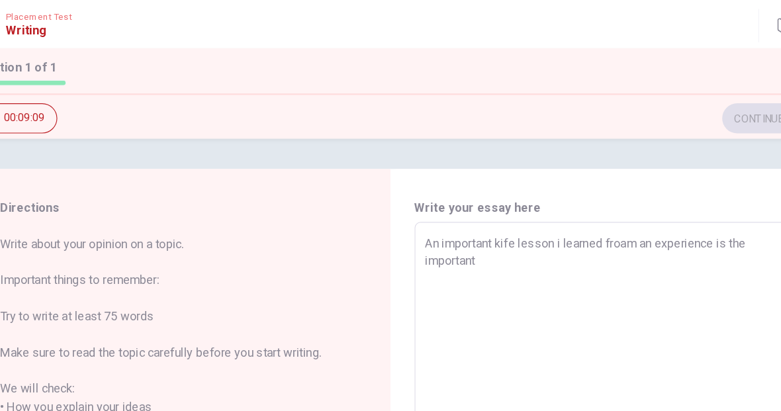
type textarea "x"
type textarea "An important kife lesson i learned froam an experience is the importantc"
type textarea "x"
type textarea "An important kife lesson i learned froam an experience is the importantce"
type textarea "x"
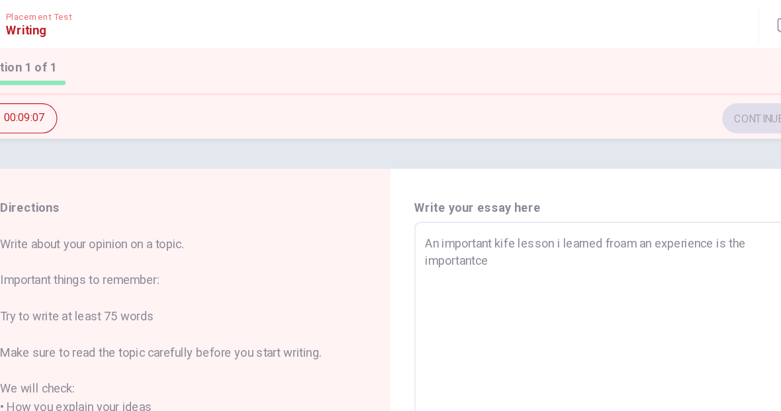
type textarea "An important kife lesson i learned froam an experience is the importantce"
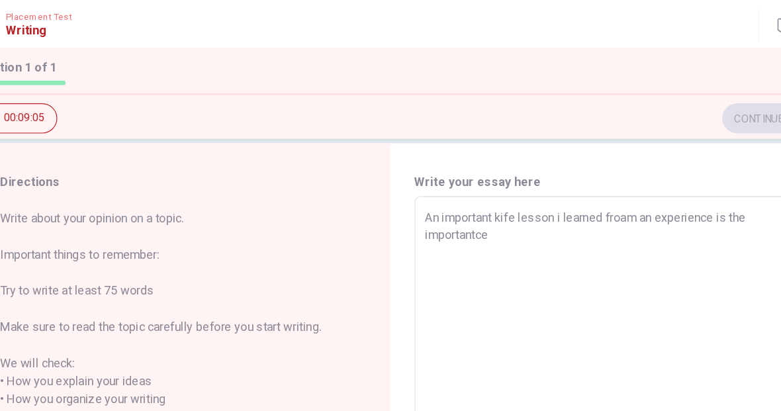
scroll to position [58, 0]
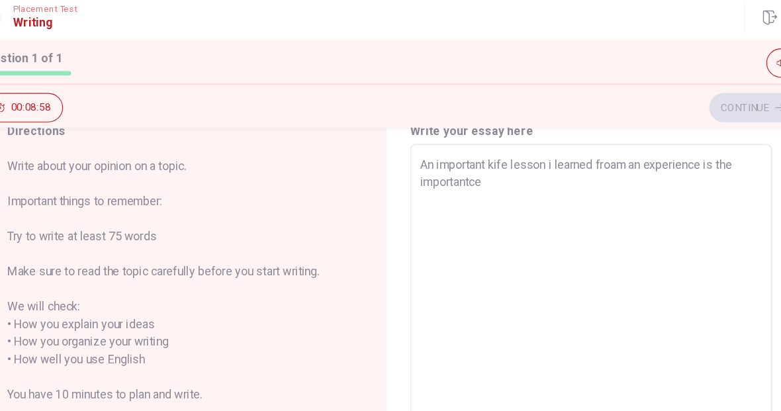
type textarea "x"
type textarea "An important kife lesson i learned froam an experience is the importantce"
type textarea "x"
type textarea "An important kife lesson i learned froam an experience is the importantc"
type textarea "x"
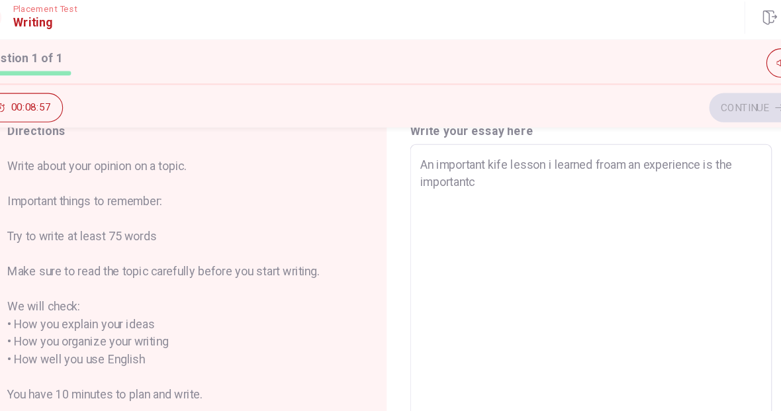
type textarea "An important kife lesson i learned froam an experience is the important"
type textarea "x"
type textarea "An important kife lesson i learned froam an experience is the importan"
type textarea "x"
type textarea "An important kife lesson i learned froam an experience is the importanc"
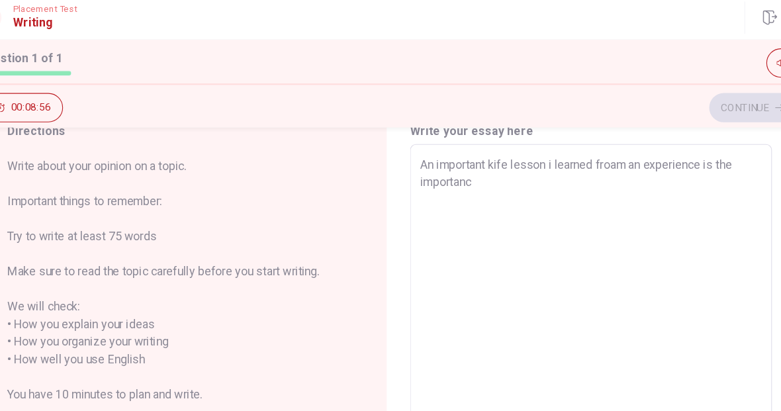
type textarea "x"
type textarea "An important kife lesson i learned froam an experience is the importance"
type textarea "x"
type textarea "An important kife lesson i learned froam an experience is the importance"
type textarea "x"
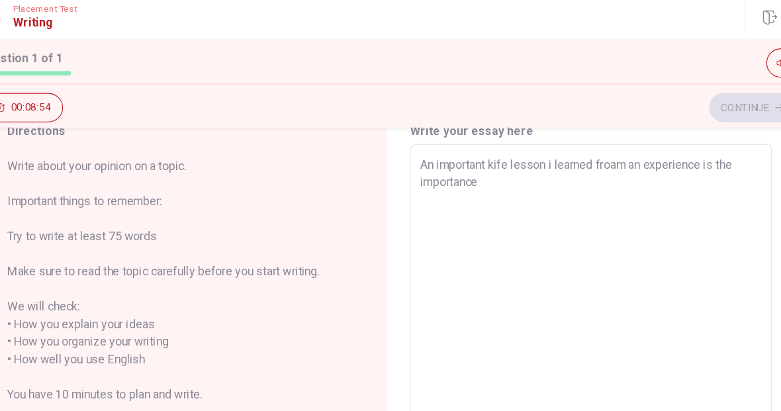
type textarea "An important kife lesson i learned froam an experience is the importance o"
type textarea "x"
type textarea "An important kife lesson i learned froam an experience is the importance of"
type textarea "x"
type textarea "An important kife lesson i learned froam an experience is the importance of"
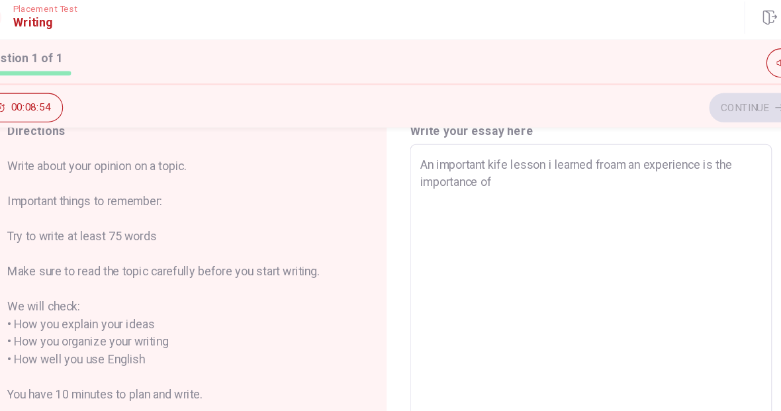
type textarea "x"
type textarea "An important kife lesson i learned froam an experience is the importance of a"
type textarea "x"
type textarea "An important kife lesson i learned froam an experience is the importance of as"
type textarea "x"
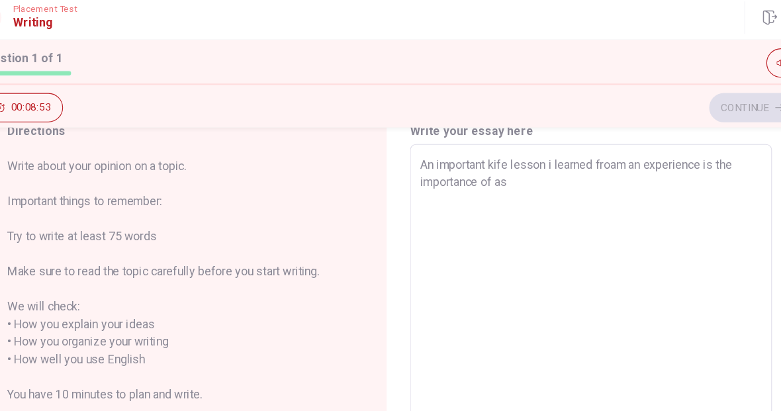
type textarea "An important kife lesson i learned froam an experience is the importance of ask"
type textarea "x"
type textarea "An important kife lesson i learned froam an experience is the importance of aski"
type textarea "x"
type textarea "An important kife lesson i learned froam an experience is the importance of ask…"
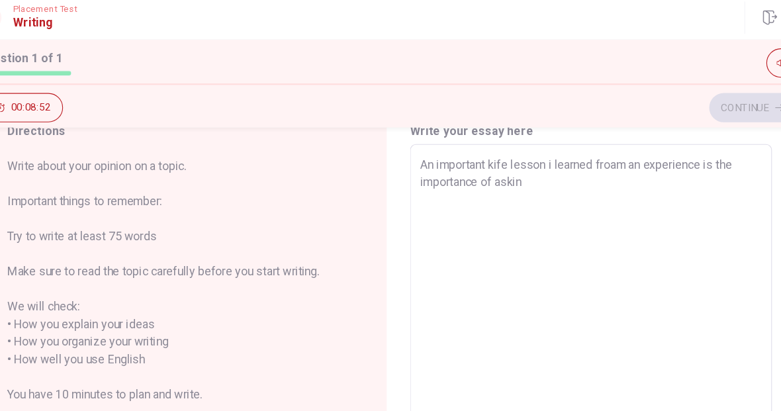
type textarea "x"
type textarea "An important kife lesson i learned froam an experience is the importance of ask…"
type textarea "x"
type textarea "An important kife lesson i learned froam an experience is the importance of ask…"
type textarea "x"
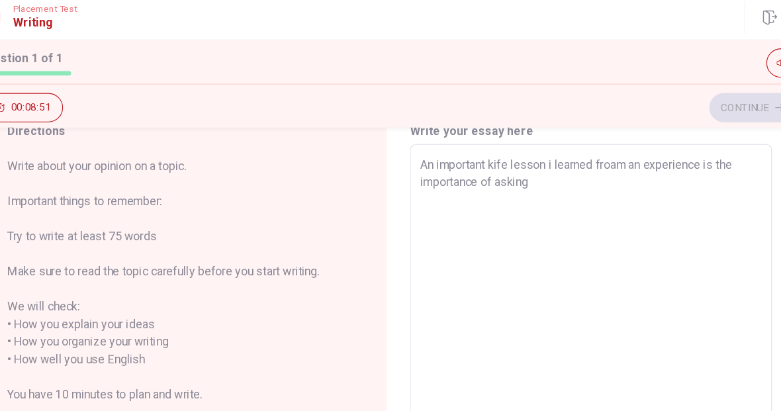
type textarea "An important kife lesson i learned froam an experience is the importance of ask…"
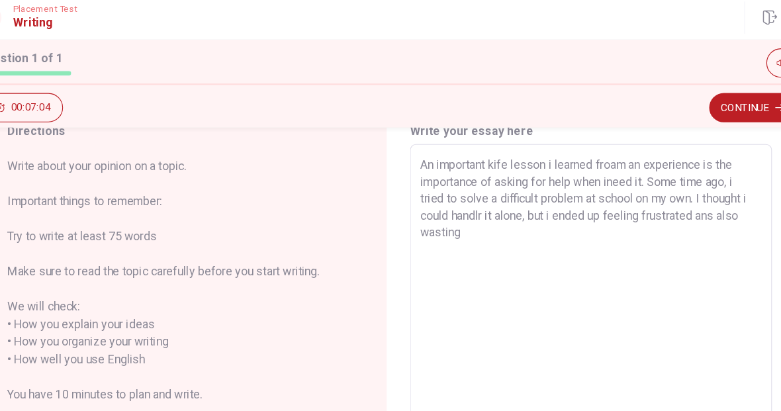
click at [438, 196] on textarea "An important kife lesson i learned froam an experience is the importance of ask…" at bounding box center [575, 331] width 309 height 367
click at [650, 192] on textarea "An important kife lesson i learned froam an experience is the importance of ask…" at bounding box center [575, 331] width 309 height 367
click at [432, 214] on textarea "An important kife lesson i learned froam an experience is the importance of ask…" at bounding box center [575, 331] width 309 height 367
